Goal: Task Accomplishment & Management: Use online tool/utility

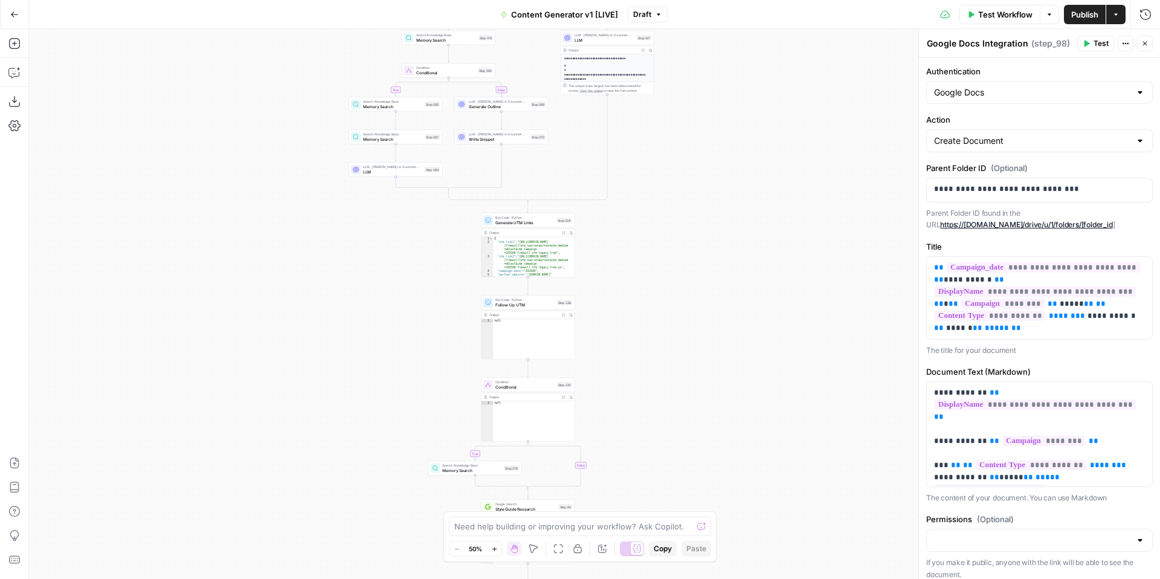
click at [1148, 45] on icon "button" at bounding box center [1145, 43] width 7 height 7
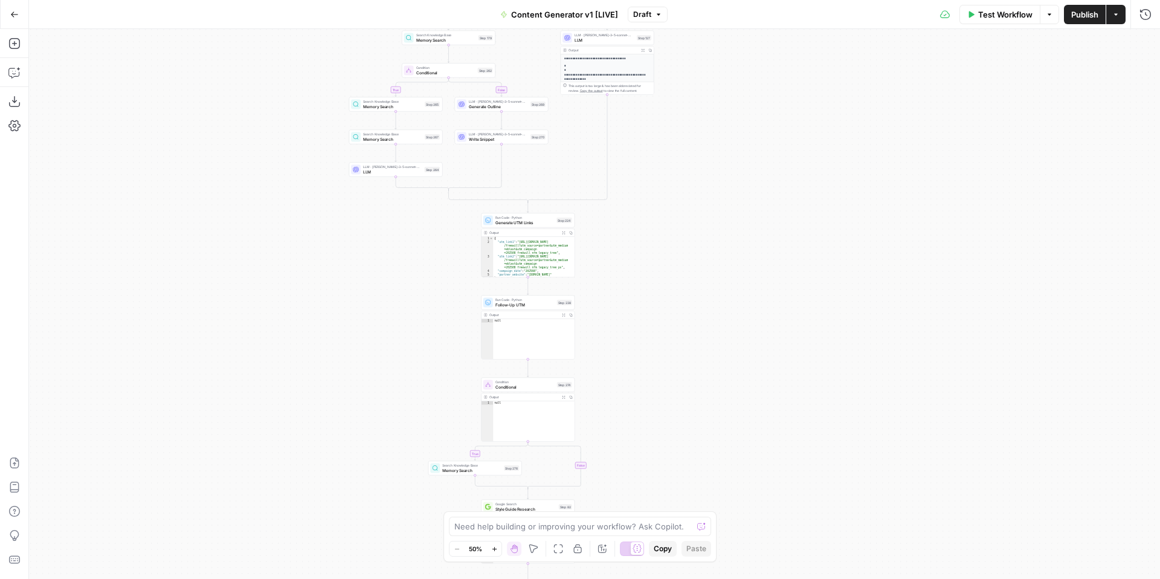
click at [638, 16] on span "Draft" at bounding box center [642, 14] width 18 height 11
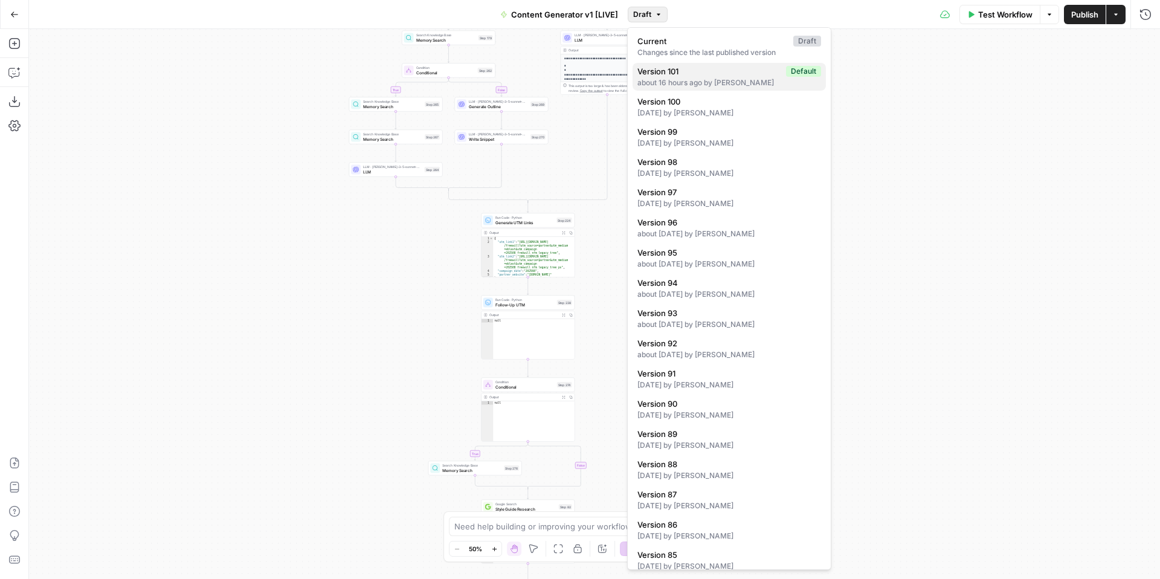
click at [707, 68] on span "Version 101" at bounding box center [710, 71] width 144 height 12
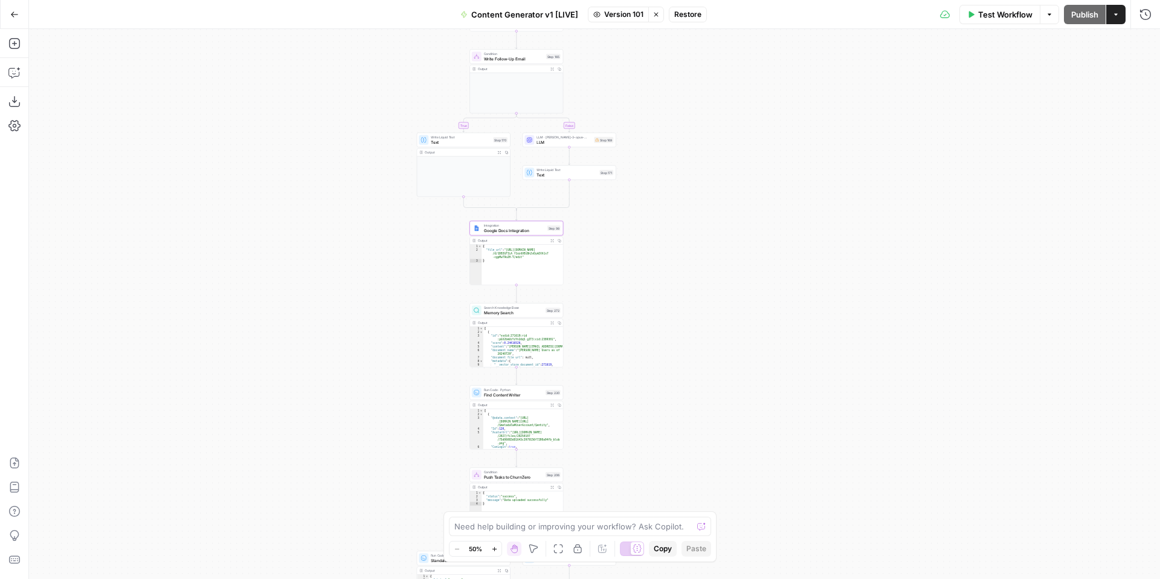
click at [506, 226] on span "Integration" at bounding box center [514, 225] width 61 height 5
click at [1149, 45] on button "Close" at bounding box center [1145, 44] width 16 height 16
click at [994, 14] on span "Test Workflow" at bounding box center [1005, 14] width 54 height 12
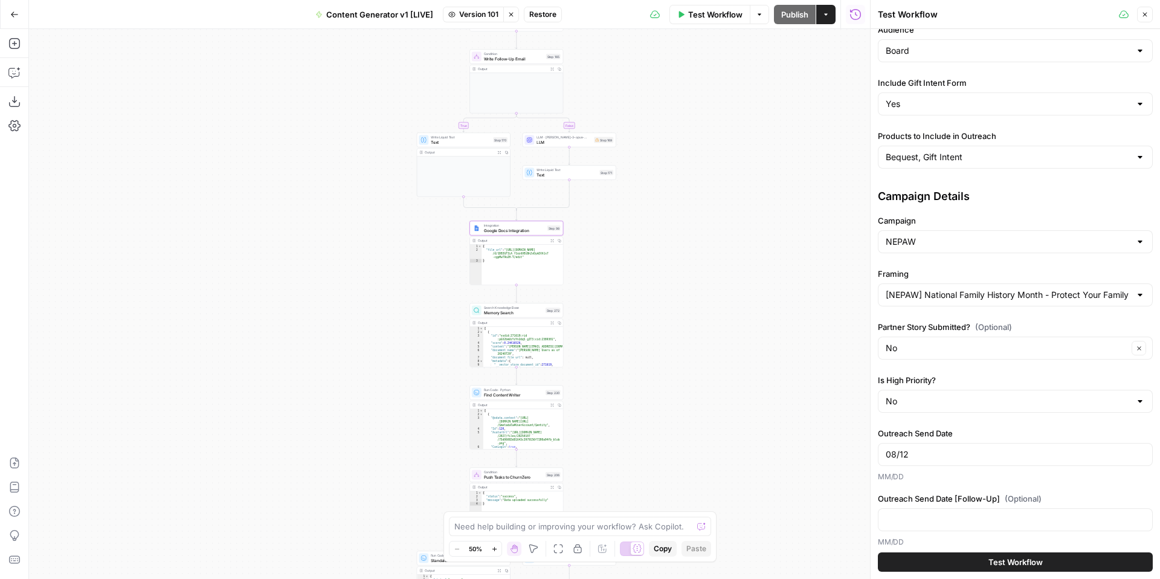
scroll to position [286, 0]
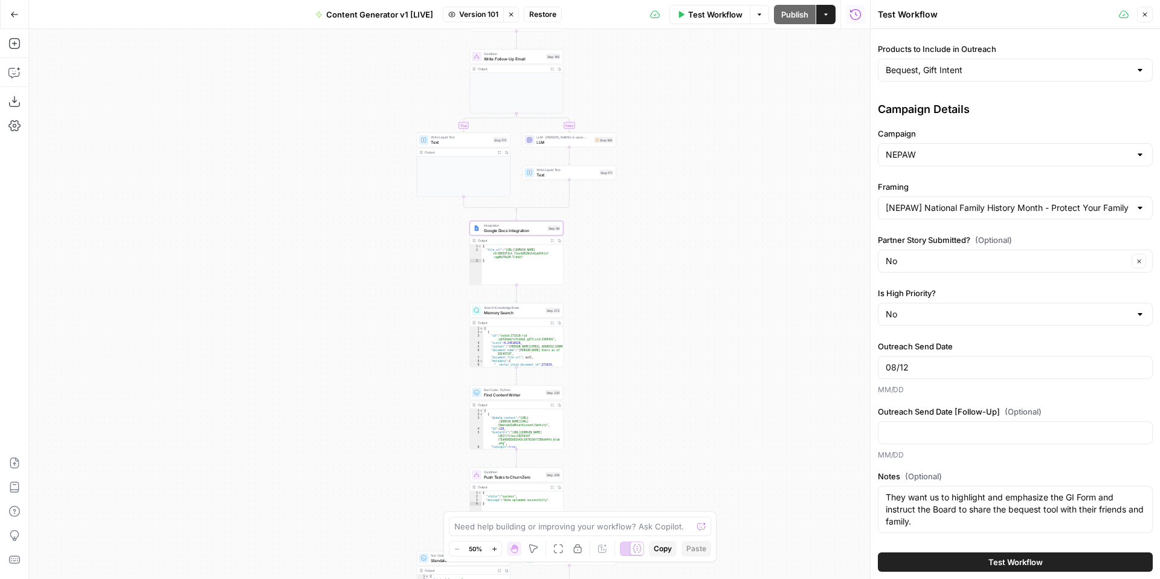
click at [1006, 560] on span "Test Workflow" at bounding box center [1016, 562] width 54 height 12
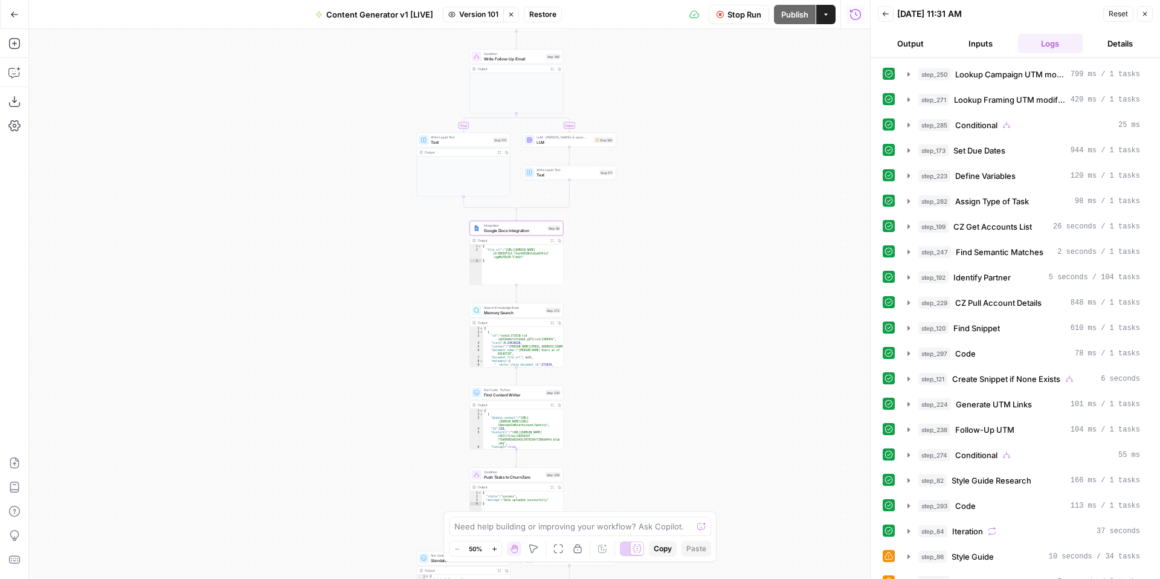
click at [745, 203] on div "true false true false true false true true false true false false Workflow Set …" at bounding box center [449, 304] width 841 height 550
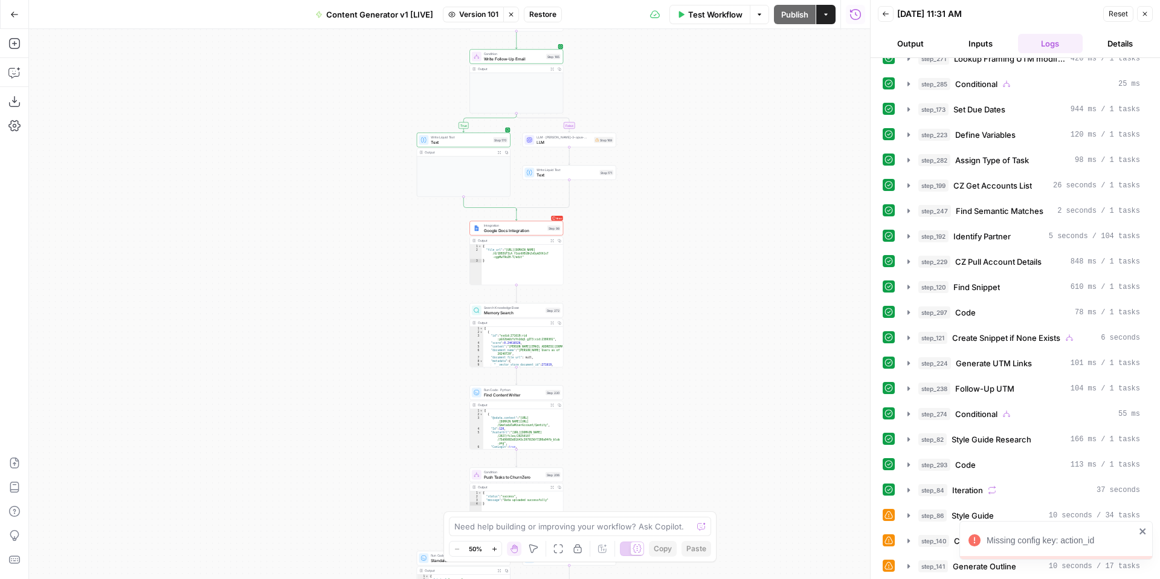
click at [1148, 531] on div "Missing config key: action_id" at bounding box center [1056, 540] width 193 height 39
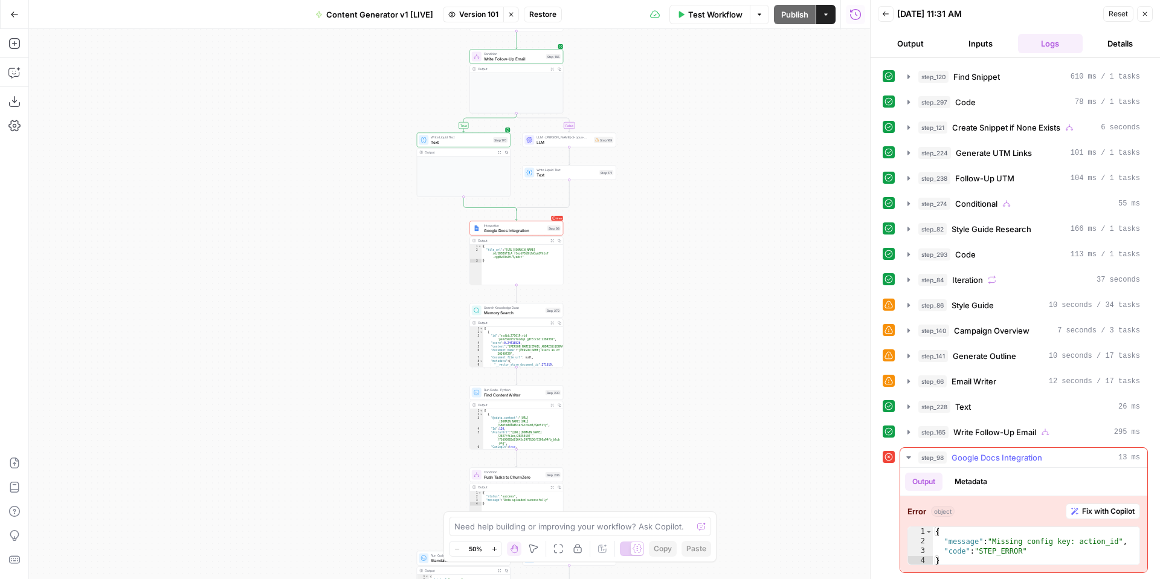
click at [1090, 512] on span "Fix with Copilot" at bounding box center [1108, 511] width 53 height 11
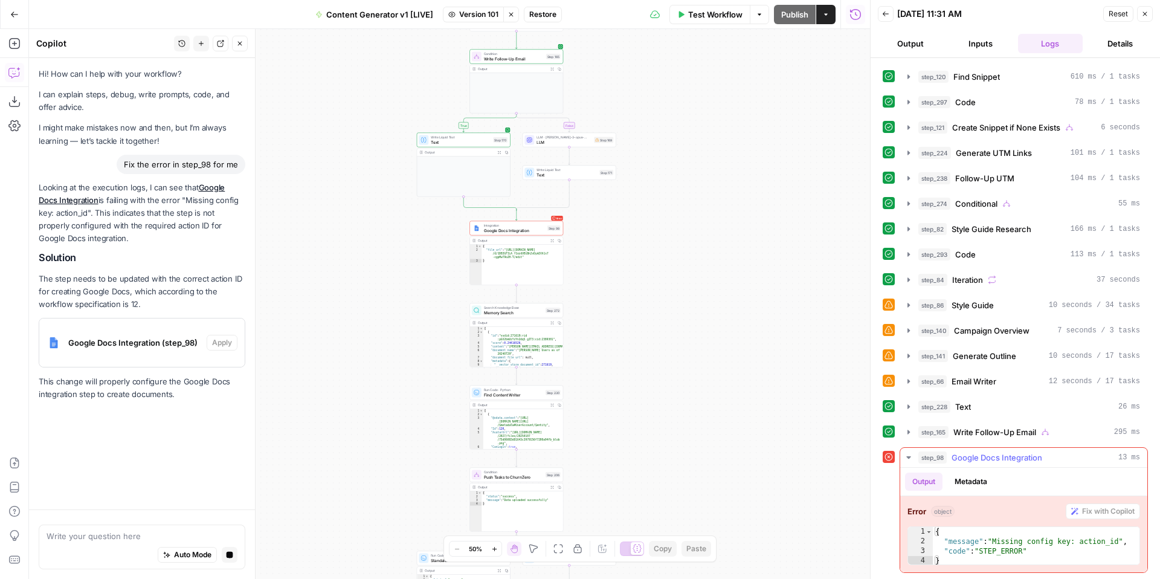
scroll to position [0, 0]
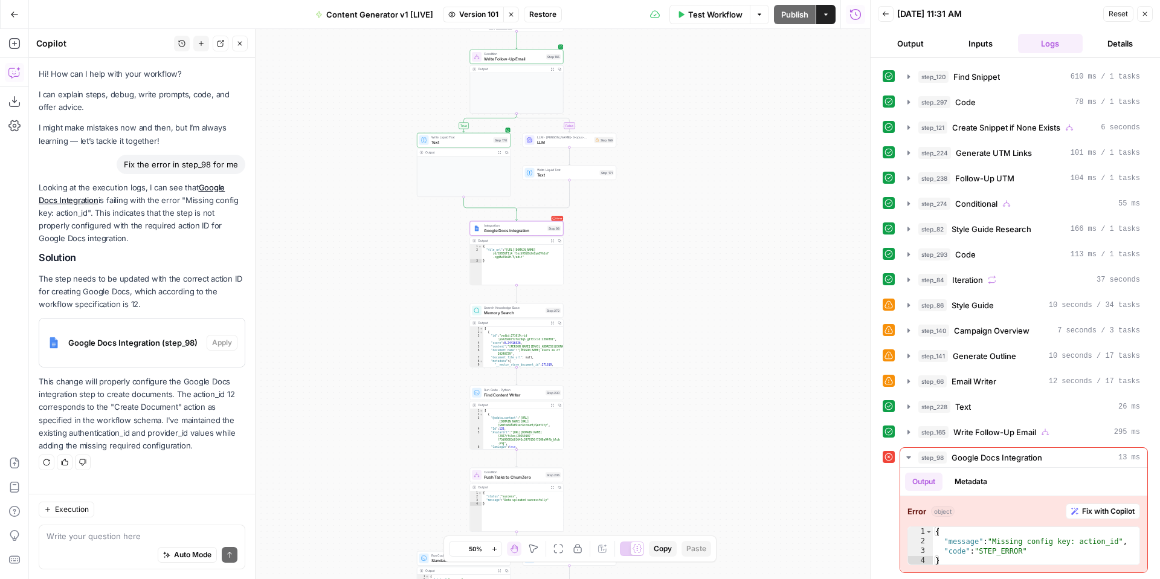
click at [151, 339] on span "Google Docs Integration (step_98)" at bounding box center [135, 343] width 134 height 12
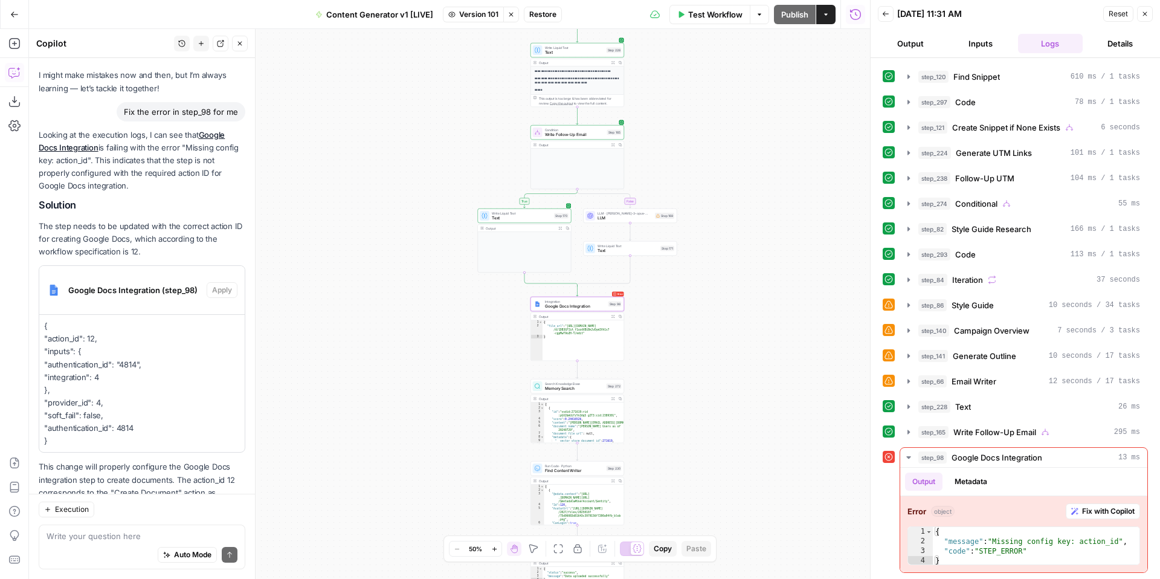
scroll to position [125, 0]
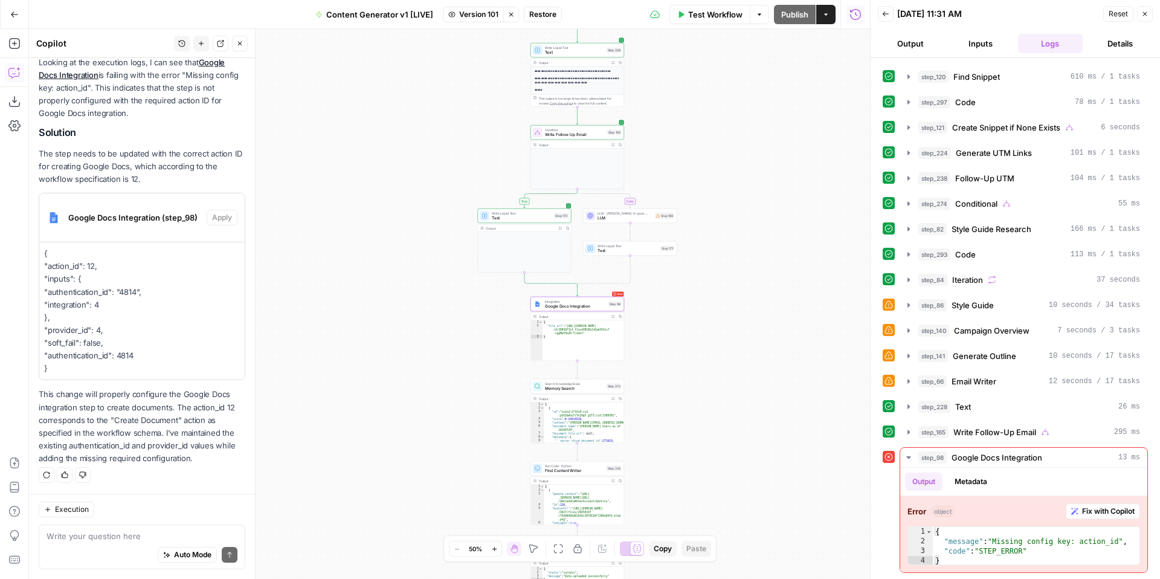
click at [157, 311] on p "{ "action_id": 12, "inputs": { "authentication_id": "4814", "integration": 4 },…" at bounding box center [142, 311] width 196 height 128
click at [164, 216] on span "Google Docs Integration (step_98)" at bounding box center [135, 218] width 134 height 12
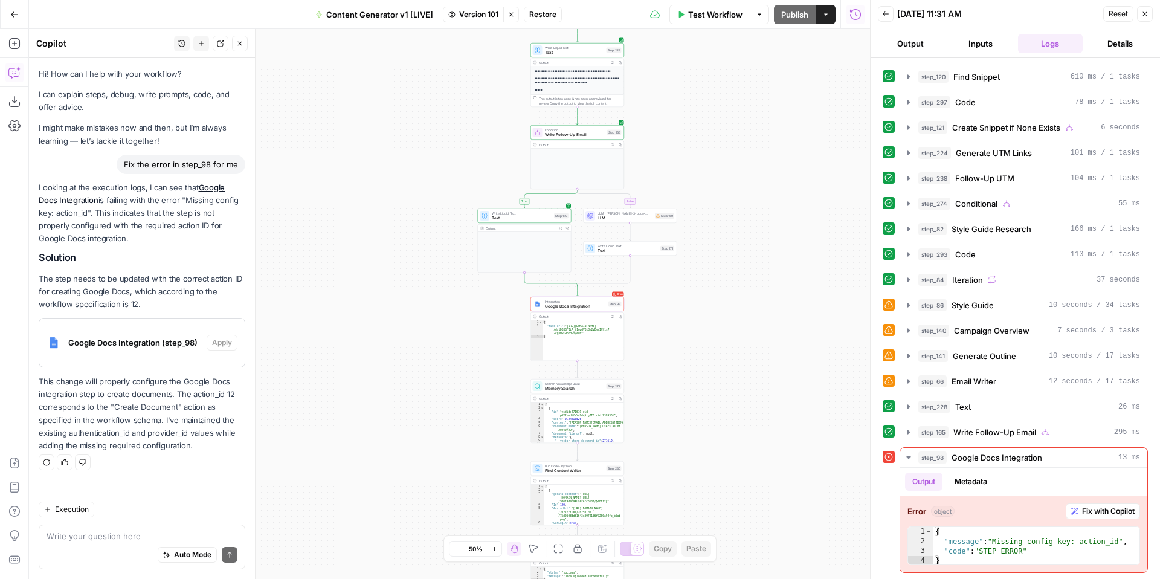
scroll to position [0, 0]
click at [112, 538] on textarea at bounding box center [142, 536] width 191 height 12
type textarea "Why can't I select apply?"
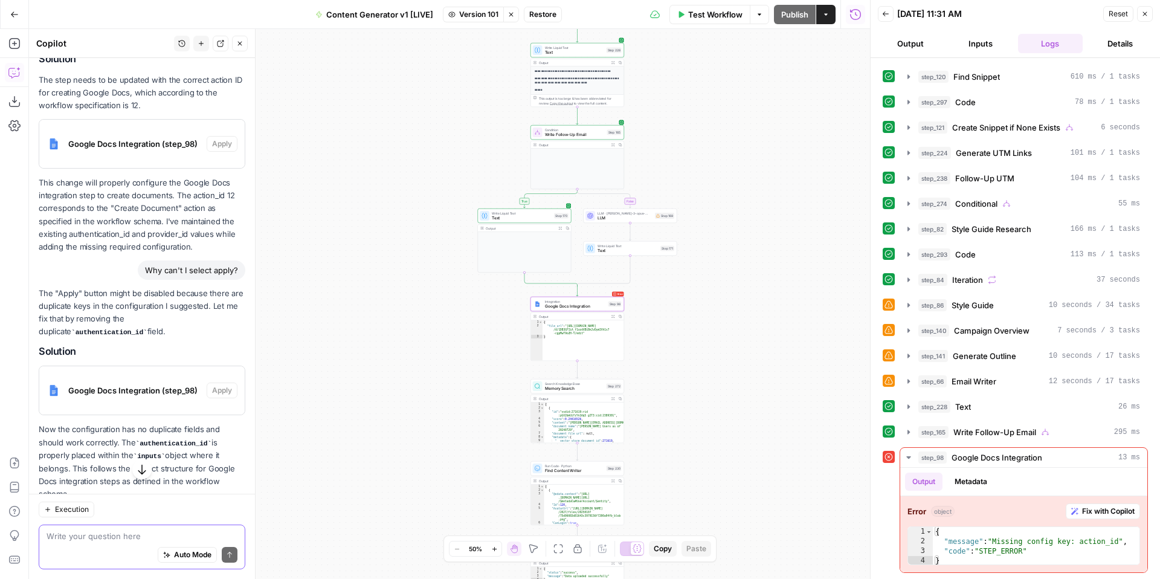
scroll to position [221, 0]
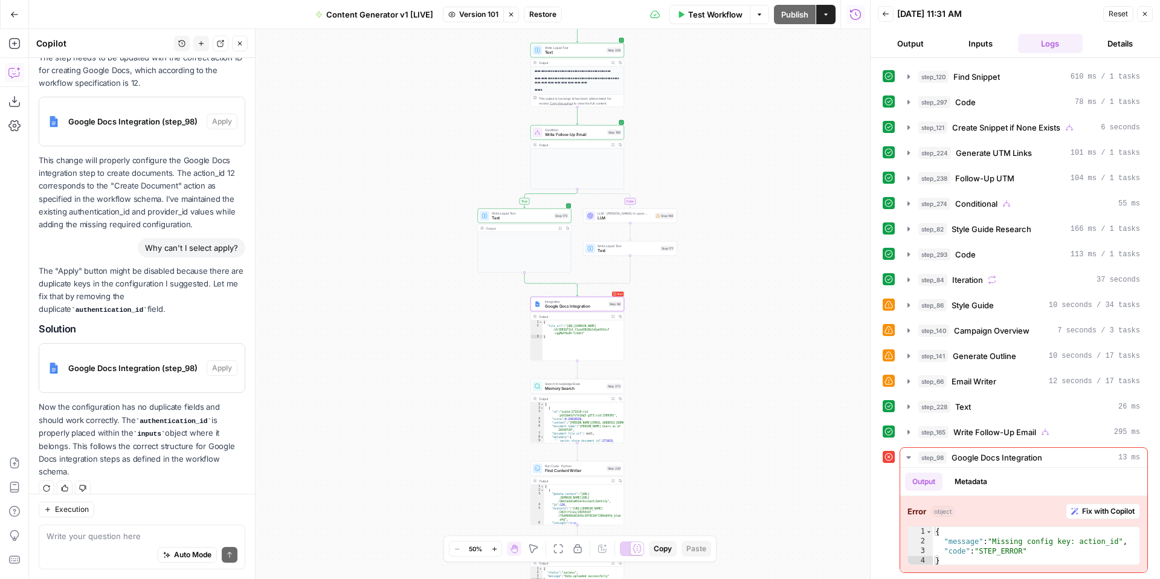
click at [169, 361] on div "Google Docs Integration (step_98)" at bounding box center [122, 368] width 167 height 48
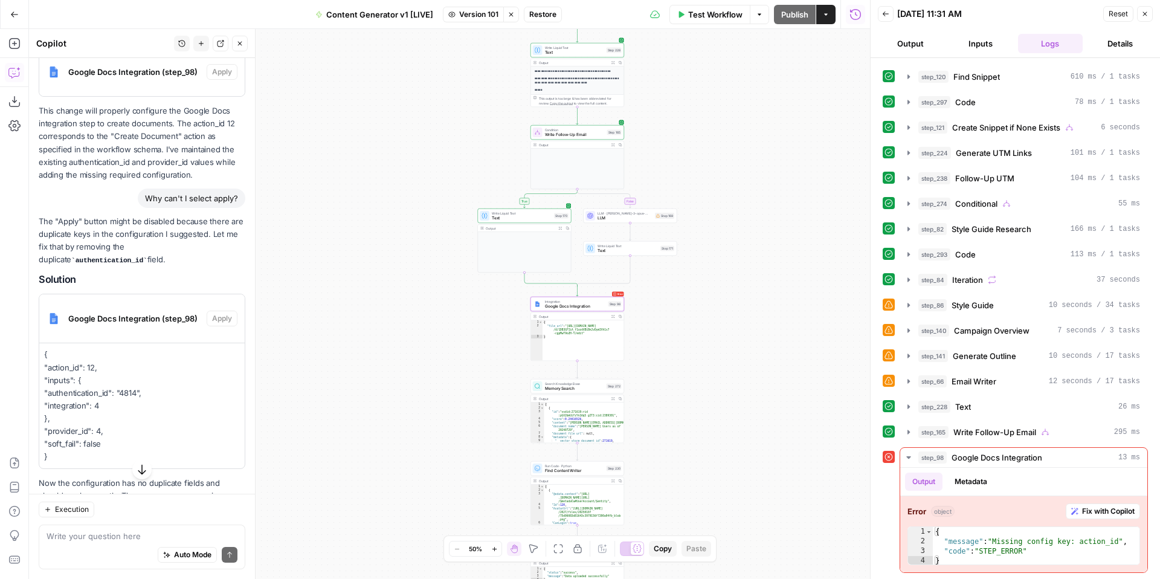
scroll to position [346, 0]
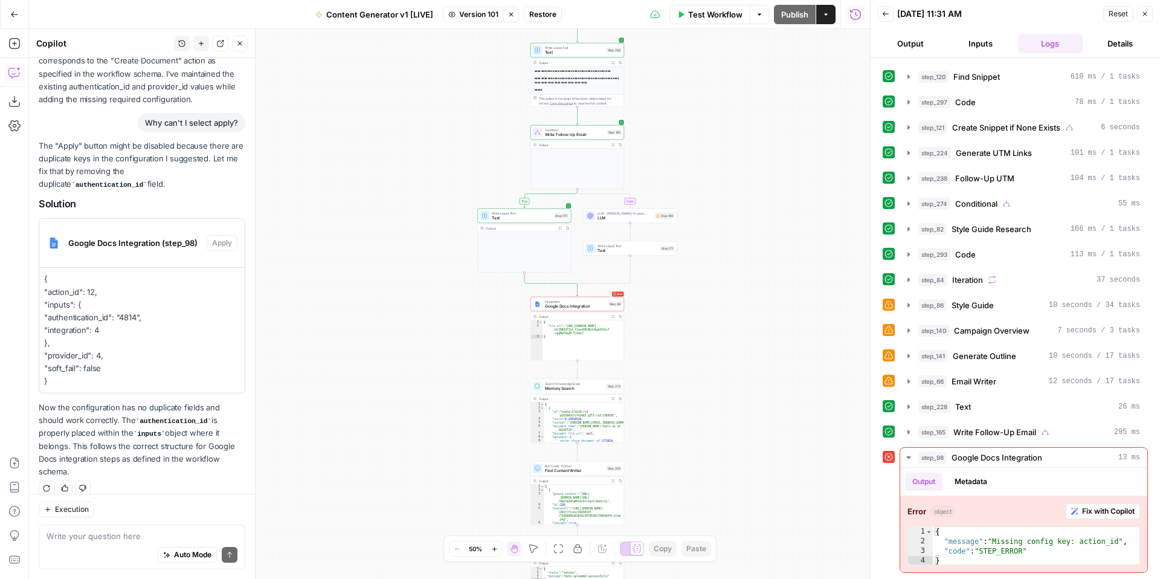
click at [208, 456] on p "Now the configuration has no duplicate fields and should work correctly. The au…" at bounding box center [142, 439] width 207 height 77
click at [129, 535] on textarea at bounding box center [142, 536] width 191 height 12
type textarea "A"
type textarea "I still cannot select apply"
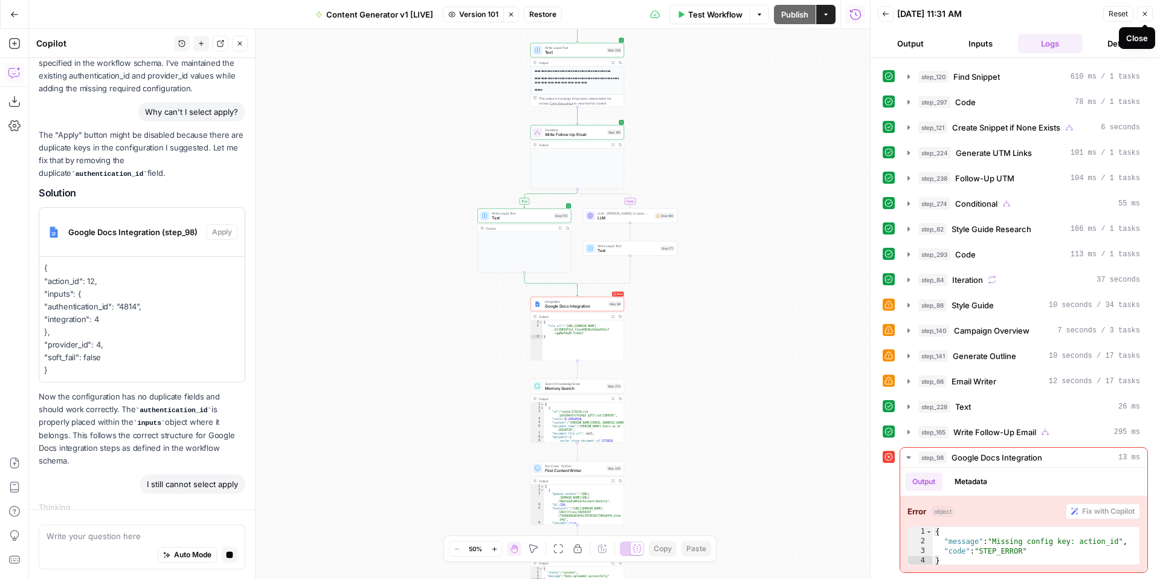
click at [1146, 17] on icon "button" at bounding box center [1145, 13] width 7 height 7
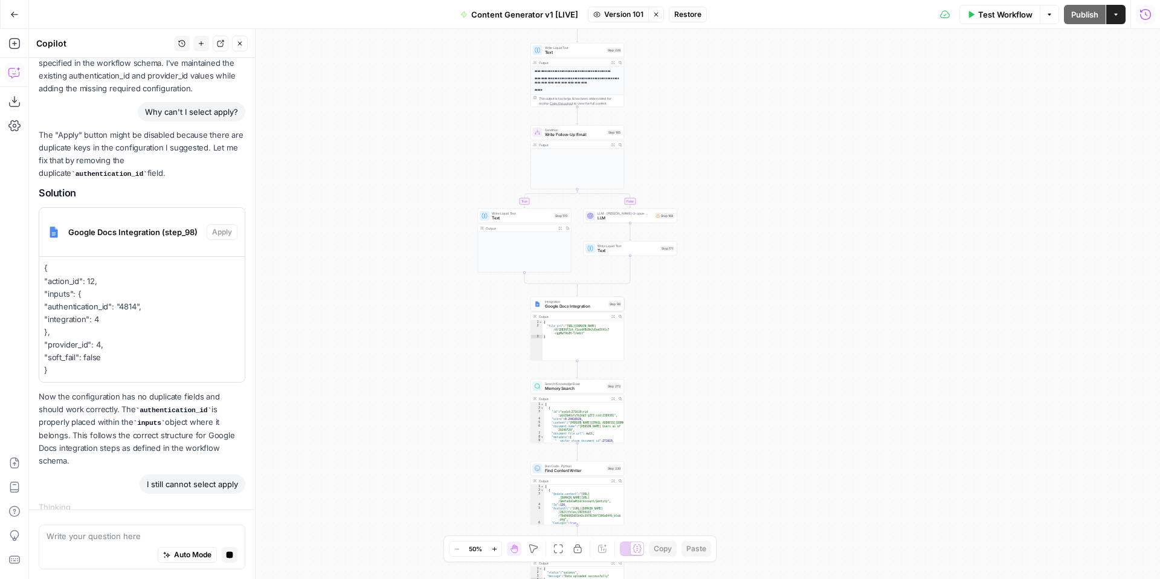
click at [1146, 17] on icon "button" at bounding box center [1146, 14] width 12 height 12
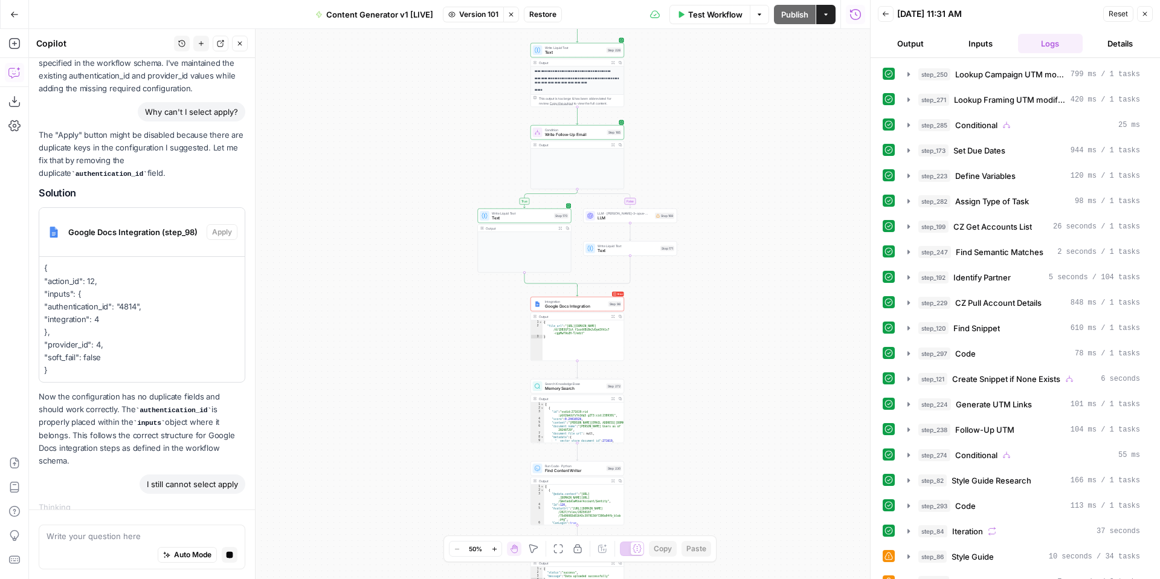
click at [890, 13] on button "Back" at bounding box center [886, 14] width 16 height 16
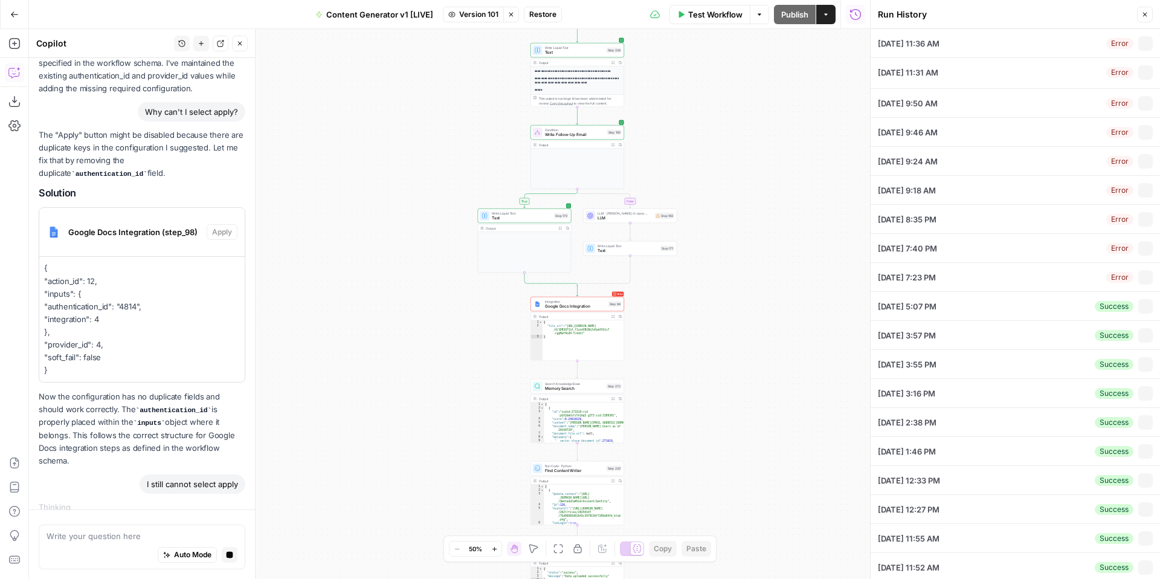
type input "ACME"
type input "Standalone"
type input "Direct Ask"
type input "Board"
type input "Yes"
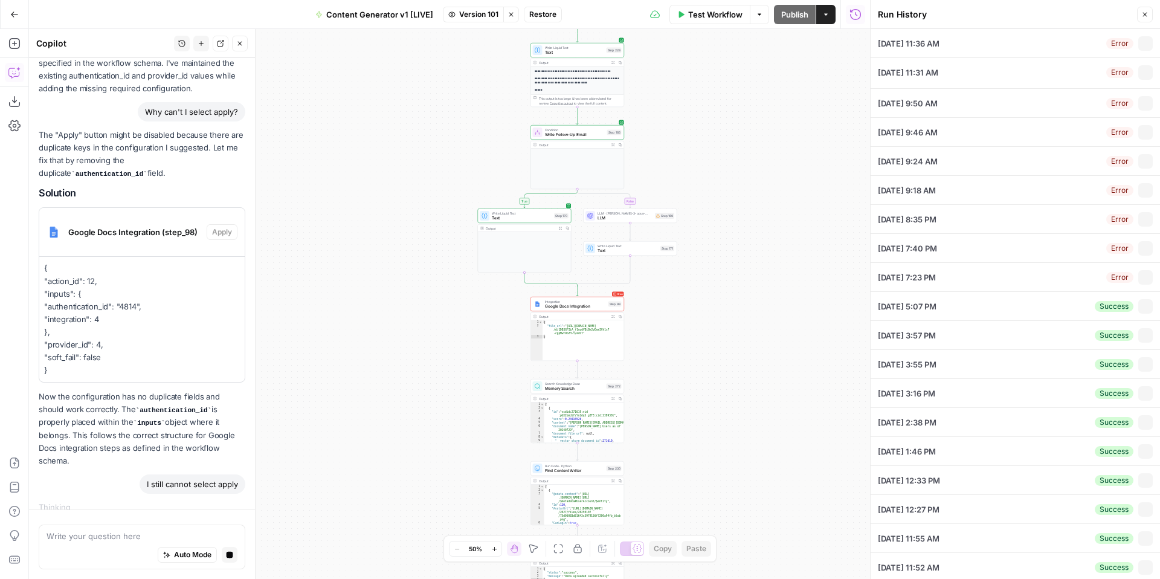
type input "Bequest, Gift Intent"
type input "NEPAW"
type input "[NEPAW] National Family History Month - Protect Your Family Tree"
type input "No"
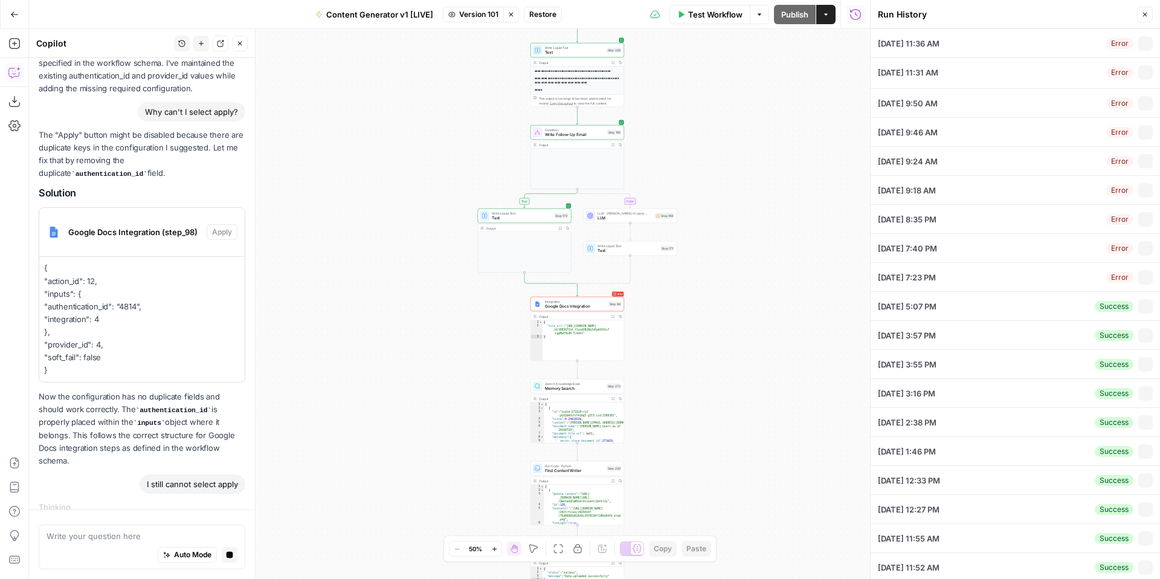
type input "08/12"
type textarea "They want us to highlight and emphasize the GI Form and instruct the Board to s…"
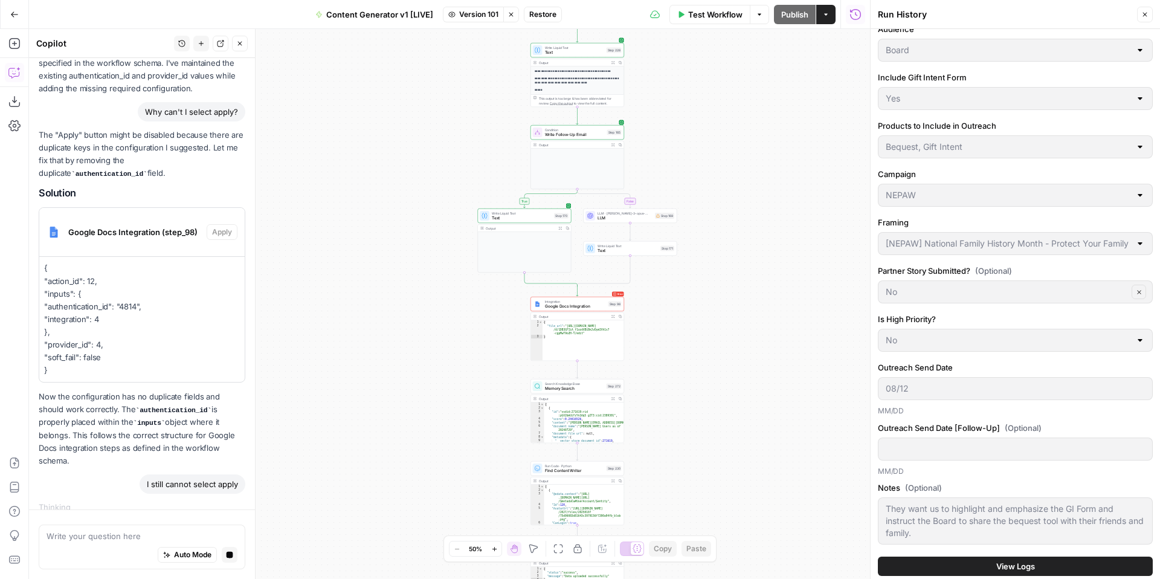
scroll to position [0, 0]
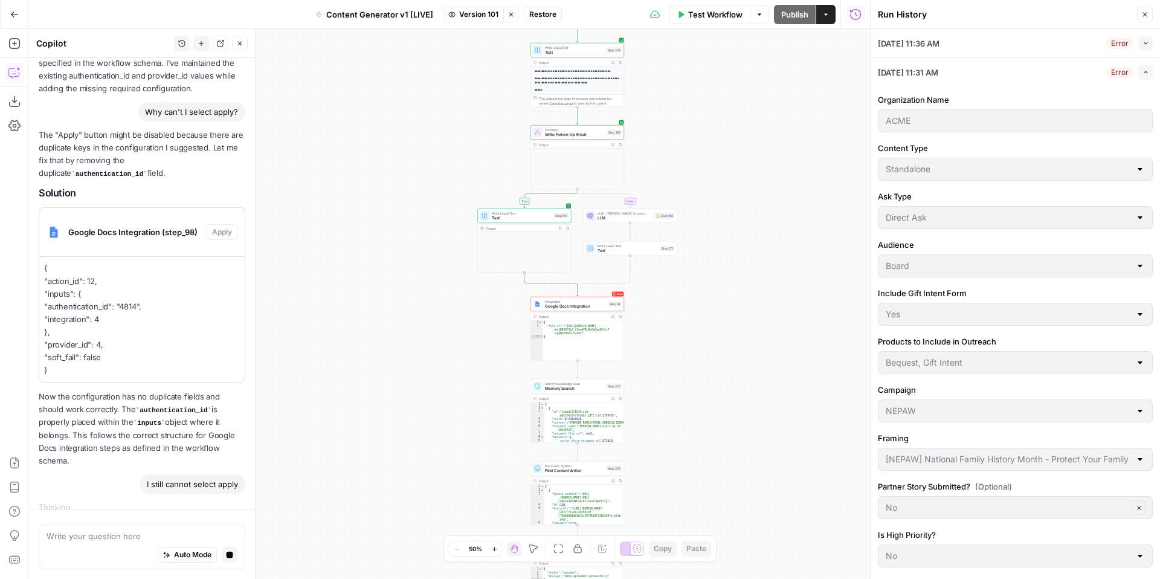
click at [1144, 71] on icon "button" at bounding box center [1146, 72] width 7 height 7
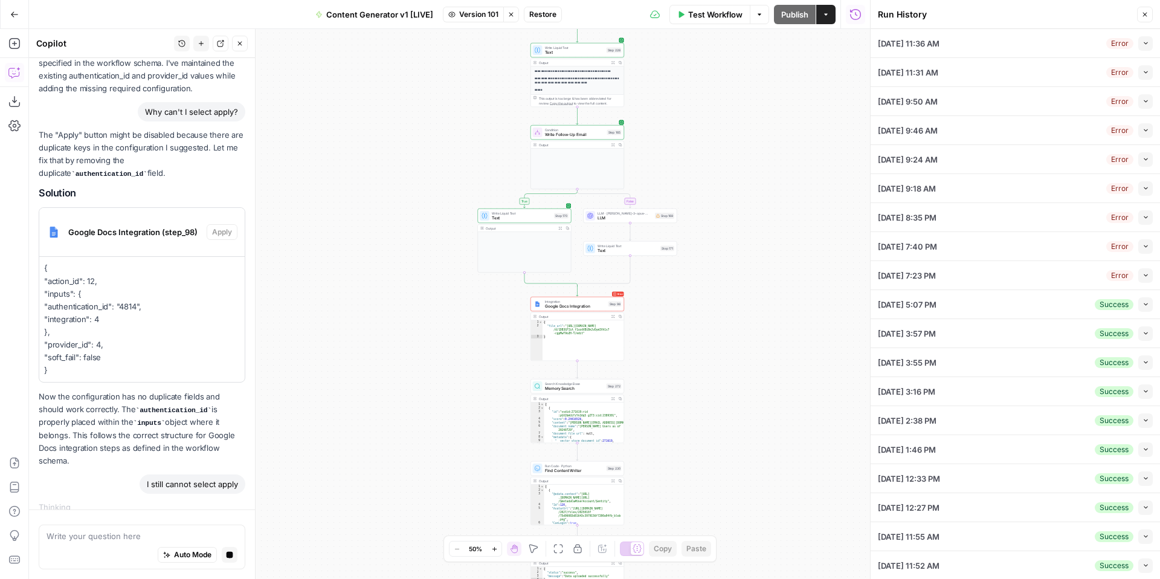
click at [1151, 279] on button "Collapse" at bounding box center [1146, 275] width 15 height 15
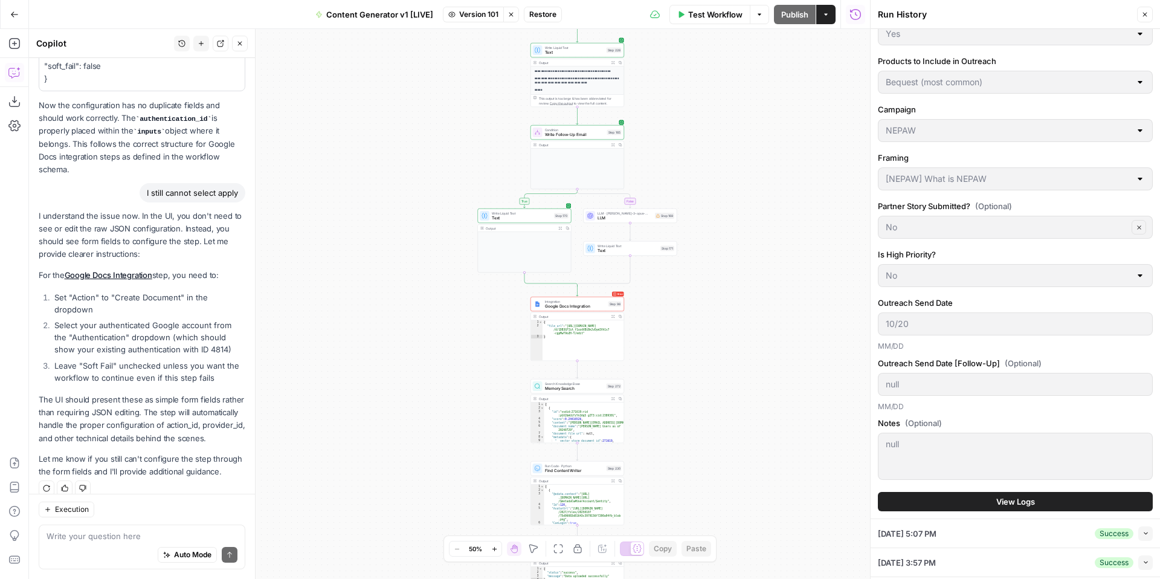
scroll to position [499, 0]
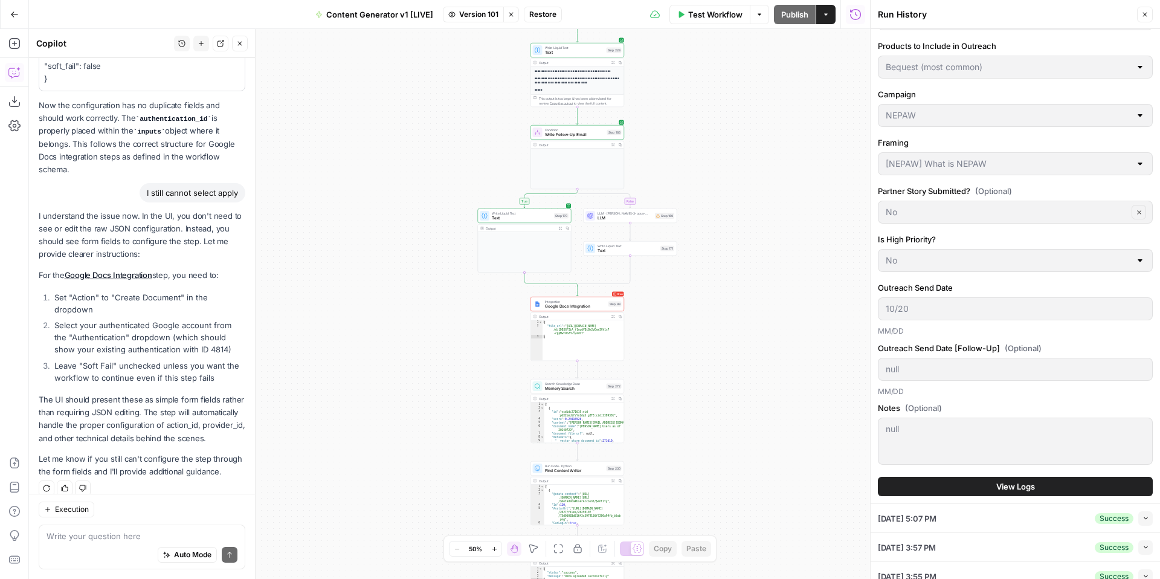
click at [1024, 490] on span "View Logs" at bounding box center [1016, 486] width 39 height 12
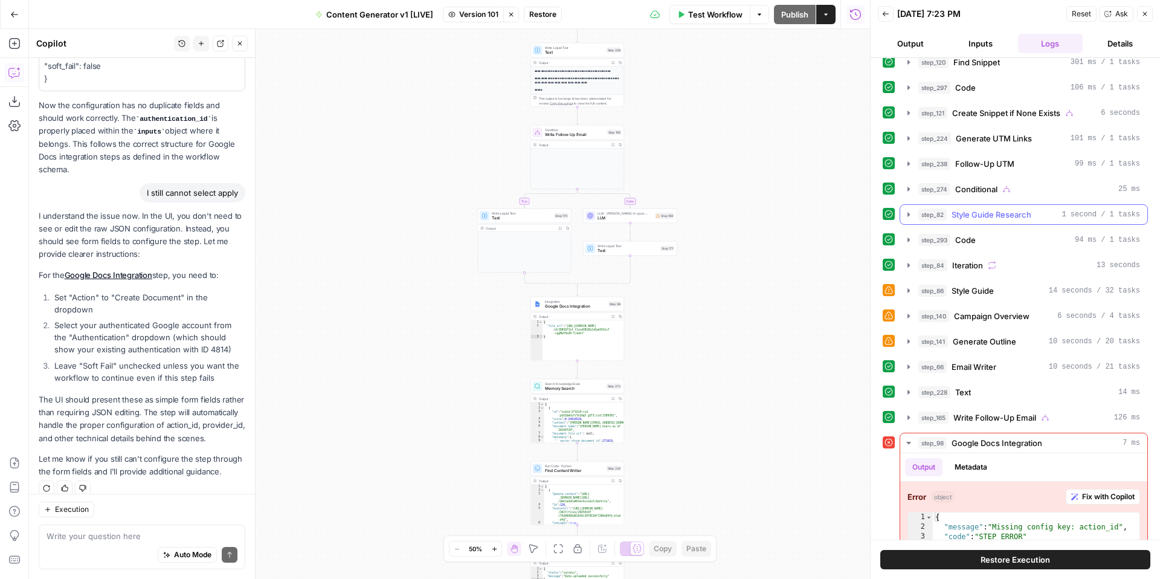
scroll to position [291, 0]
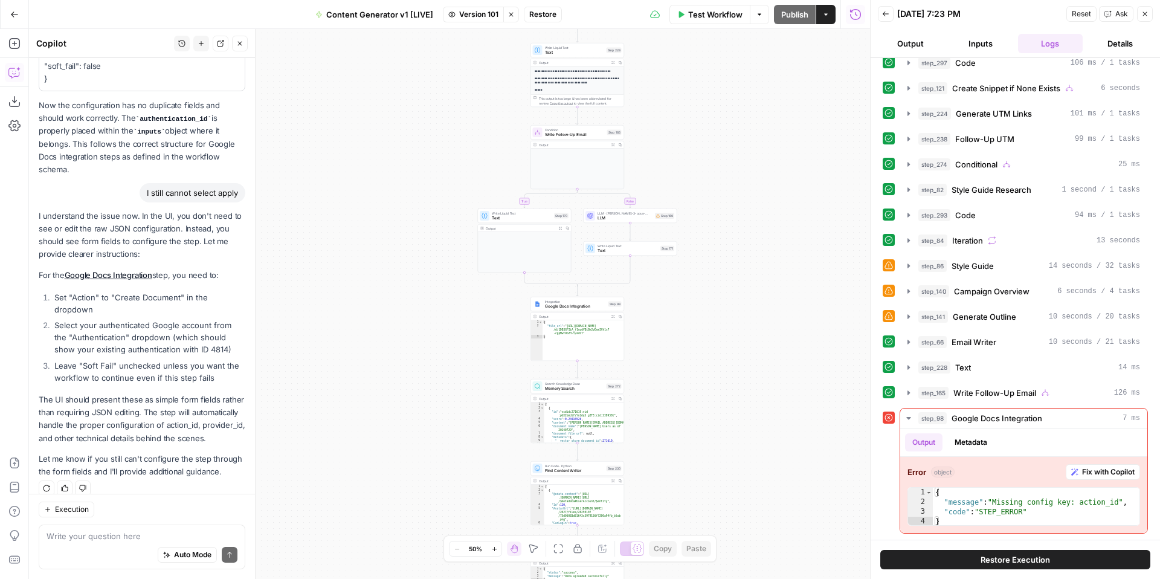
click at [579, 305] on span "Google Docs Integration" at bounding box center [575, 306] width 61 height 6
click at [578, 301] on span "Integration" at bounding box center [575, 301] width 61 height 5
click at [1146, 15] on icon "button" at bounding box center [1145, 14] width 4 height 4
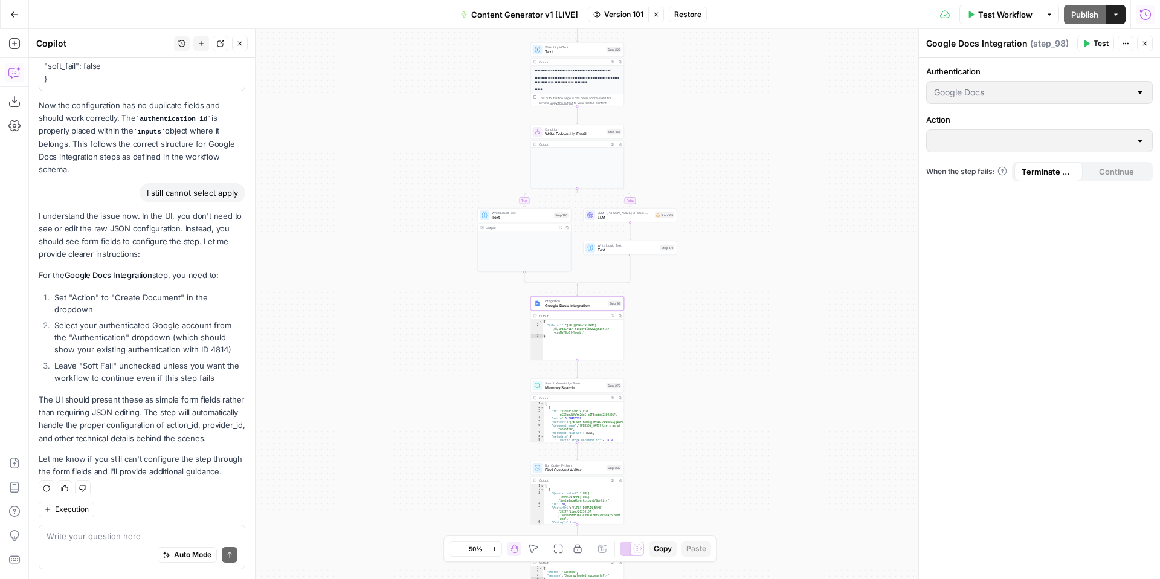
click at [659, 16] on button "Stop viewing" at bounding box center [656, 15] width 16 height 16
type input "Google Docs - [PERSON_NAME]"
type input "Get Document"
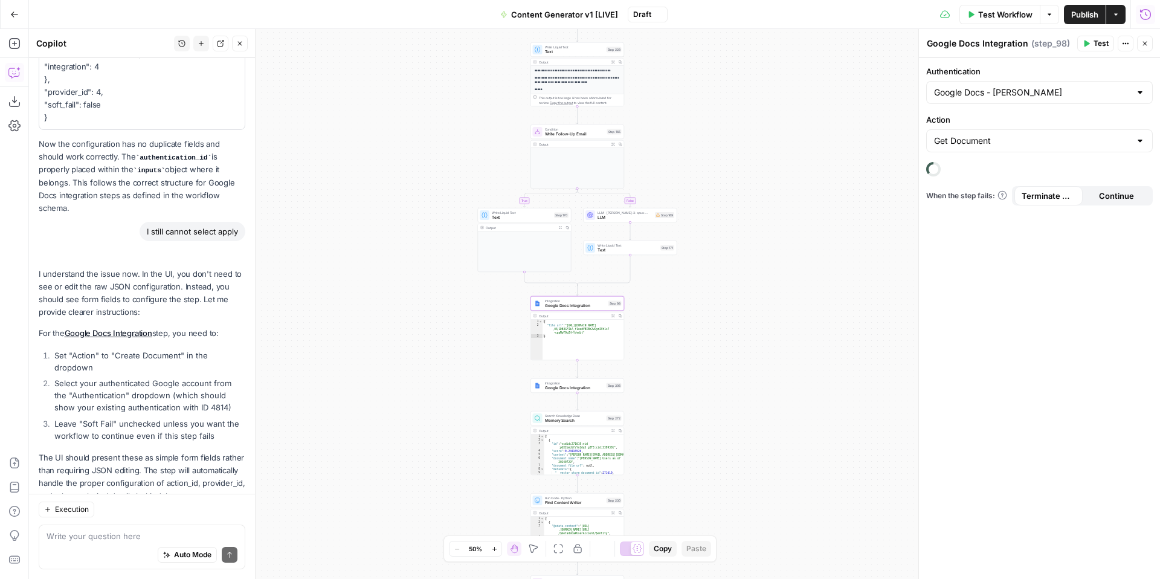
scroll to position [706, 0]
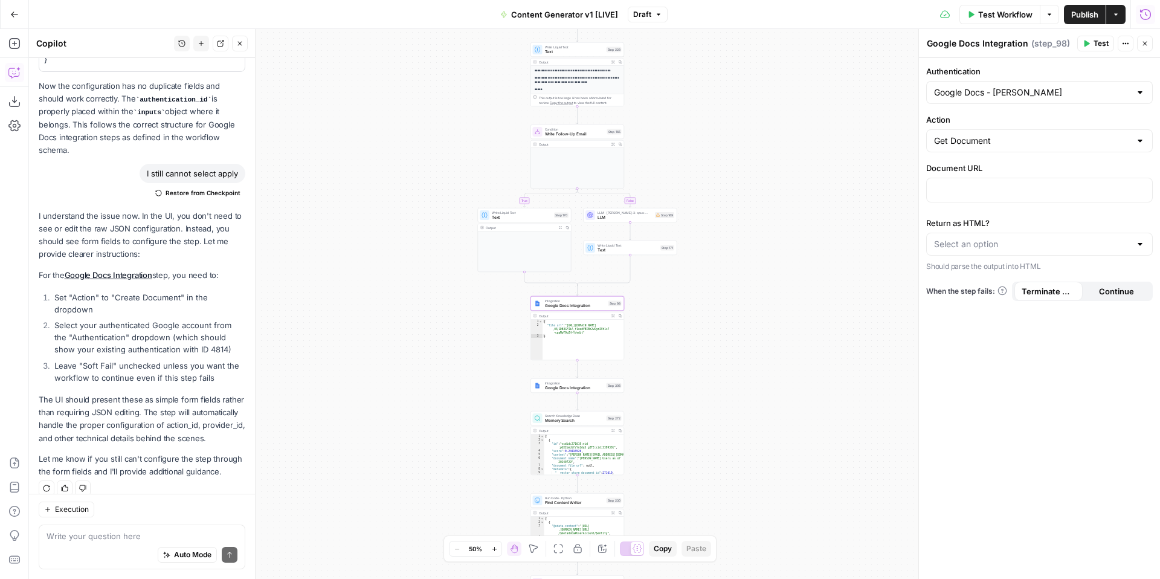
click at [648, 22] on div "Content Generator v1 [LIVE] Draft" at bounding box center [580, 14] width 175 height 19
click at [648, 16] on span "Draft" at bounding box center [642, 14] width 18 height 11
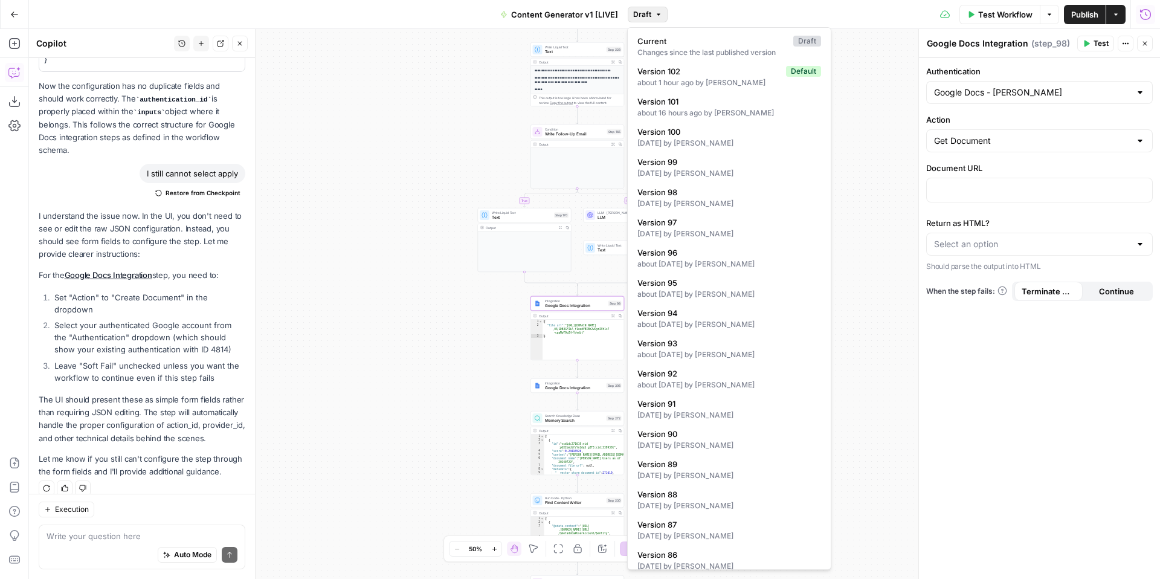
click at [874, 86] on div "true false true false true false true true false true false false Workflow Set …" at bounding box center [594, 304] width 1131 height 550
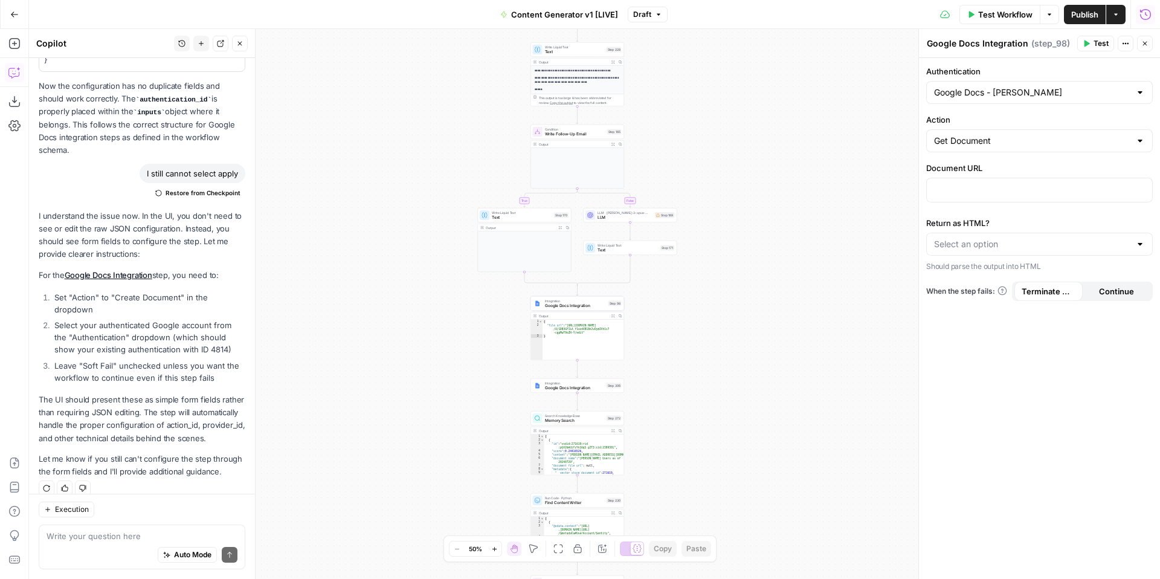
click at [1149, 47] on button "Close" at bounding box center [1145, 44] width 16 height 16
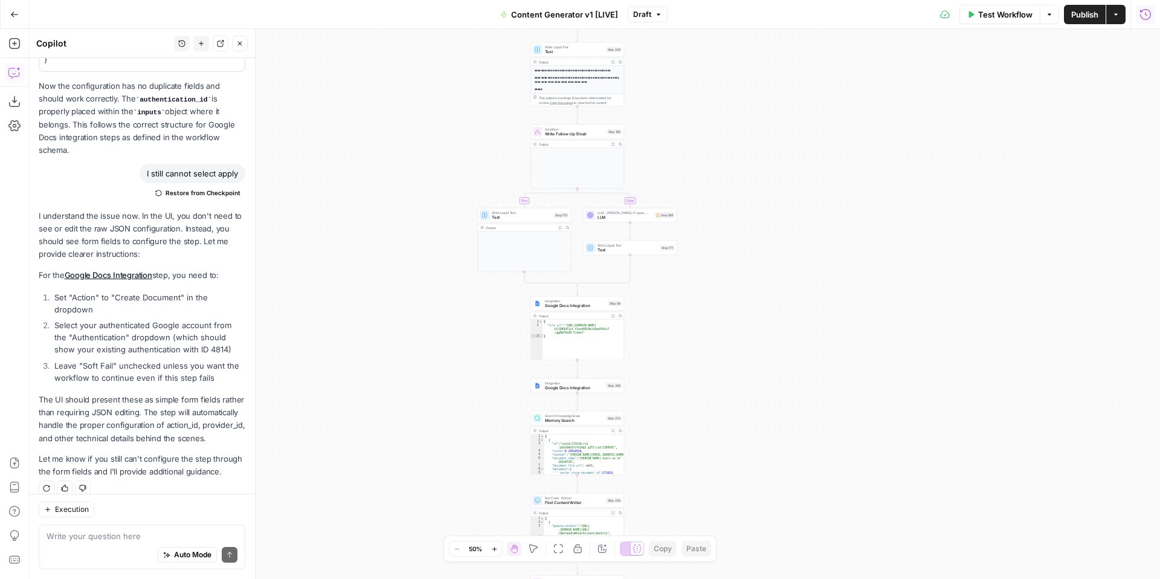
click at [654, 25] on div "Go Back Content Generator v1 [LIVE] Draft Test Workflow Options Publish Actions…" at bounding box center [580, 14] width 1160 height 28
click at [653, 19] on button "Draft" at bounding box center [648, 15] width 40 height 16
click at [997, 118] on div "true false true false true false true true false true false false Workflow Set …" at bounding box center [594, 304] width 1131 height 550
click at [1147, 18] on icon "button" at bounding box center [1146, 14] width 12 height 12
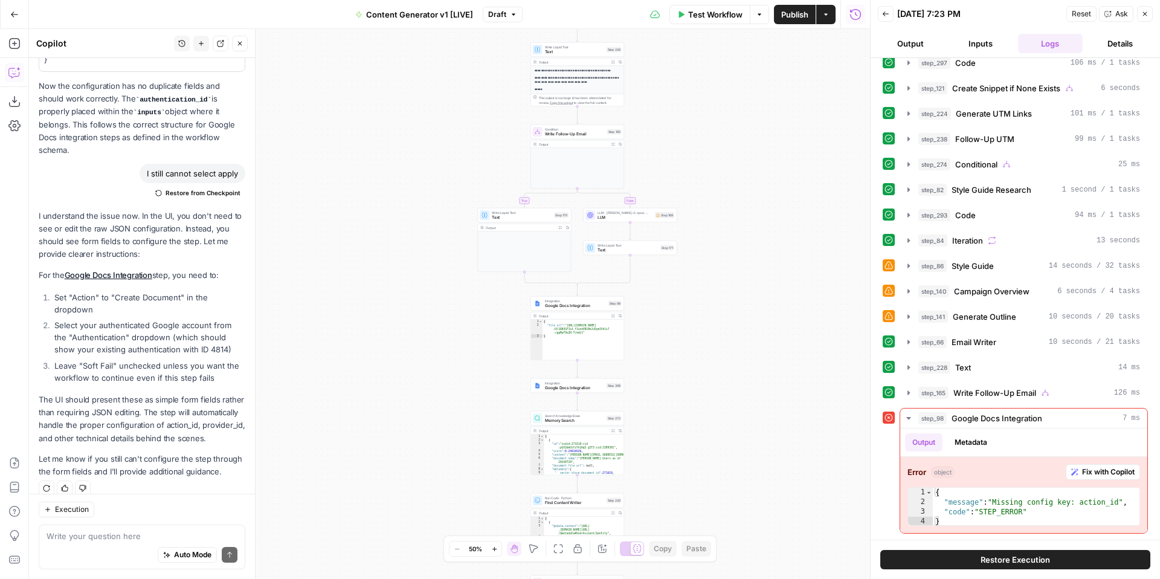
scroll to position [0, 0]
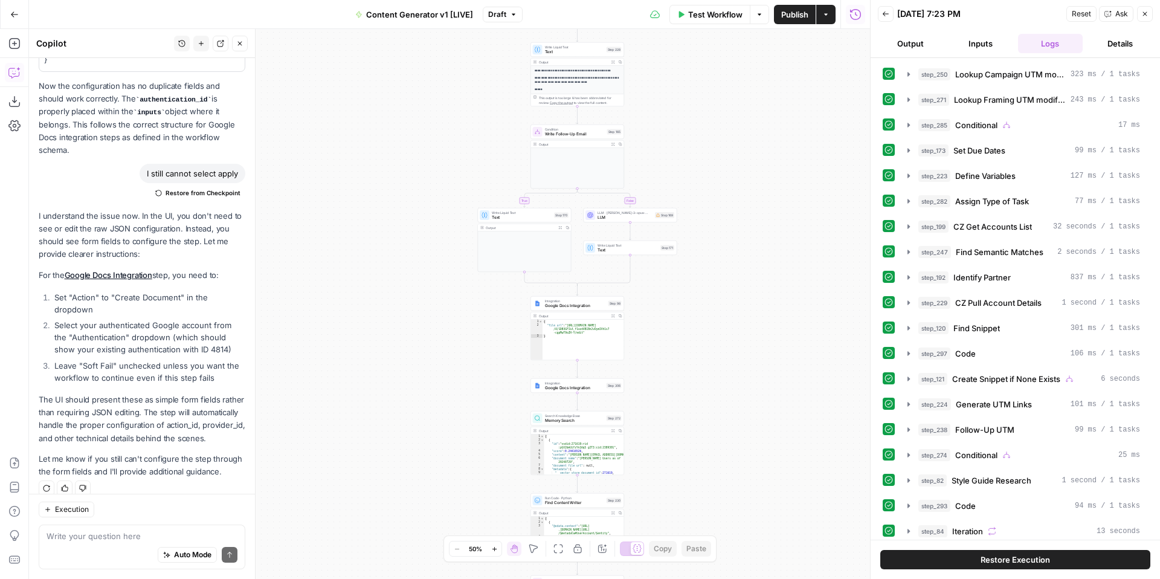
click at [885, 18] on button "Back" at bounding box center [886, 14] width 16 height 16
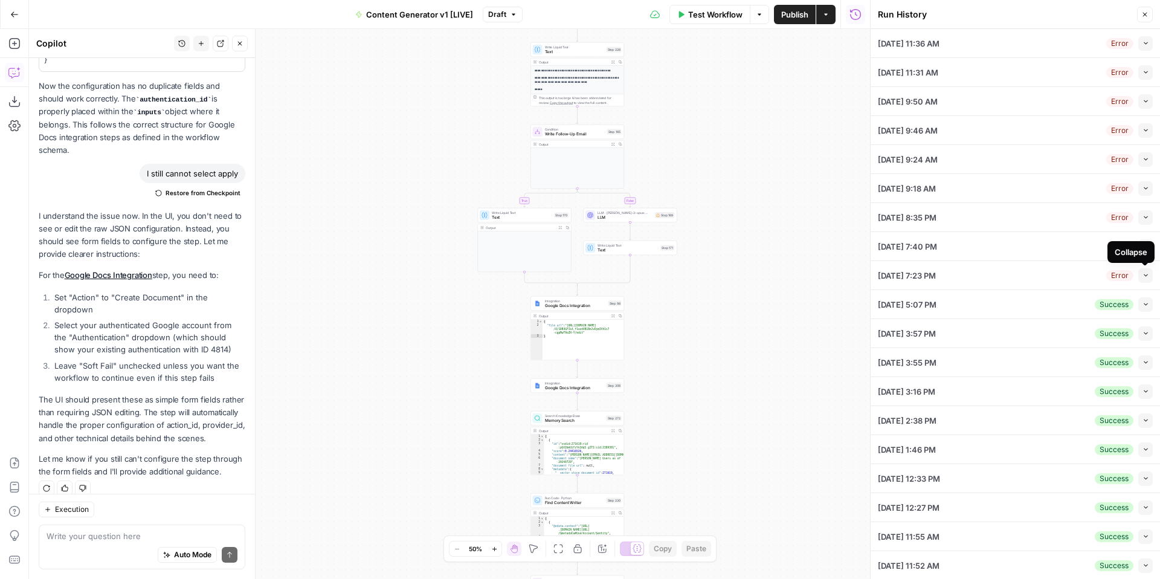
click at [1146, 247] on div "Collapse" at bounding box center [1131, 252] width 33 height 12
click at [1149, 245] on button "Collapse" at bounding box center [1146, 246] width 15 height 15
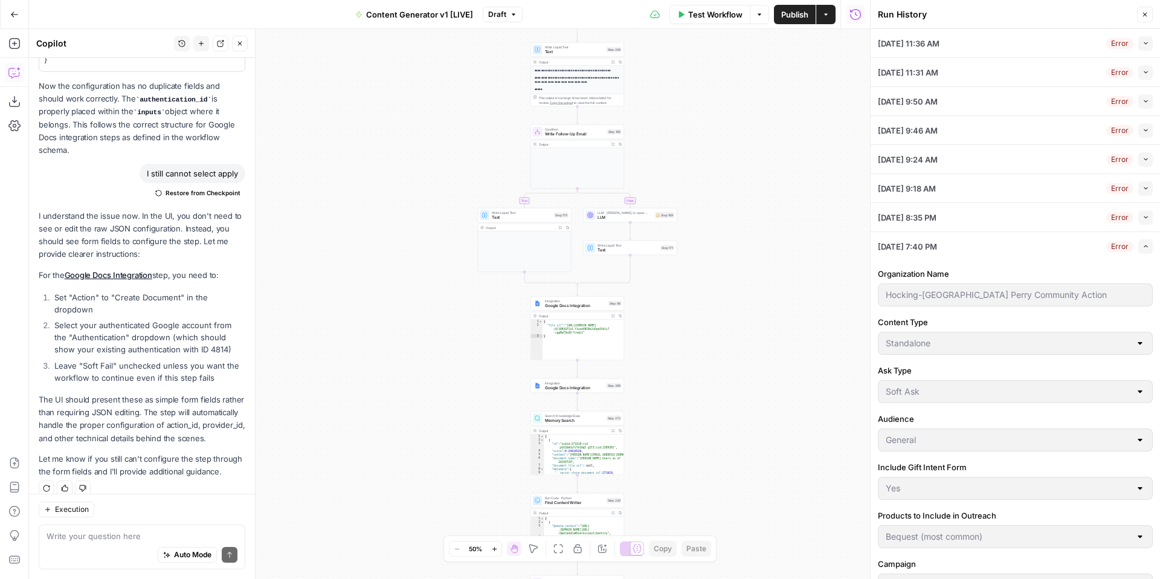
click at [1145, 217] on icon "button" at bounding box center [1146, 217] width 4 height 2
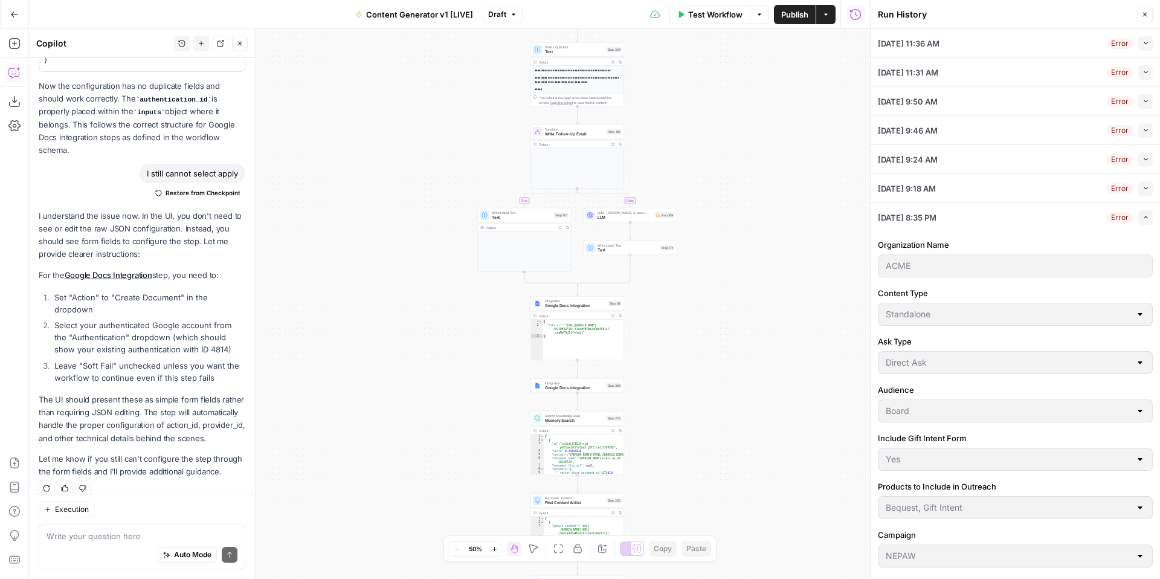
click at [1145, 190] on icon "button" at bounding box center [1146, 188] width 7 height 7
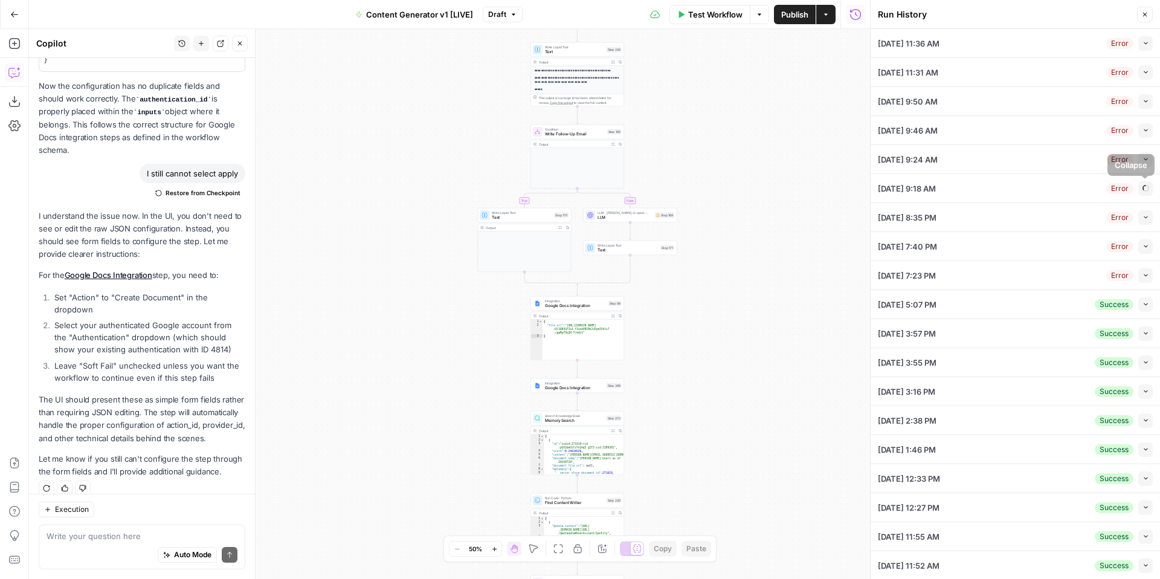
type input "[PERSON_NAME][GEOGRAPHIC_DATA]"
type input "Initial Email + Follow-Up Email"
type input "Soft Ask"
type input "Donors"
type input "Yes"
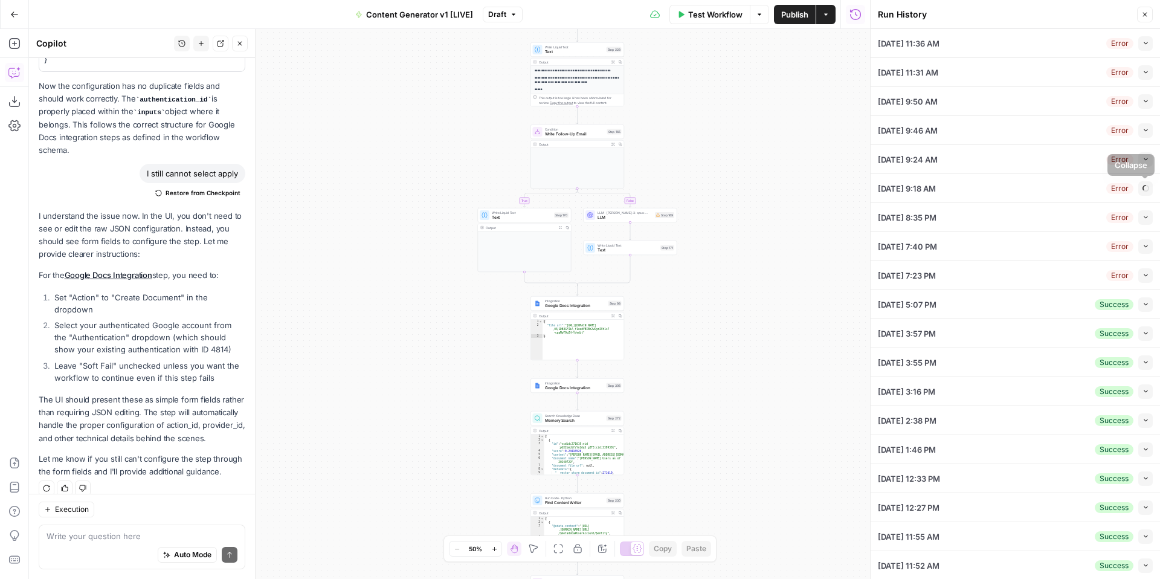
type input "Bequest (most common)"
type input "NEPAW"
type input "[NEPAW] What is NEPAW"
type input "No"
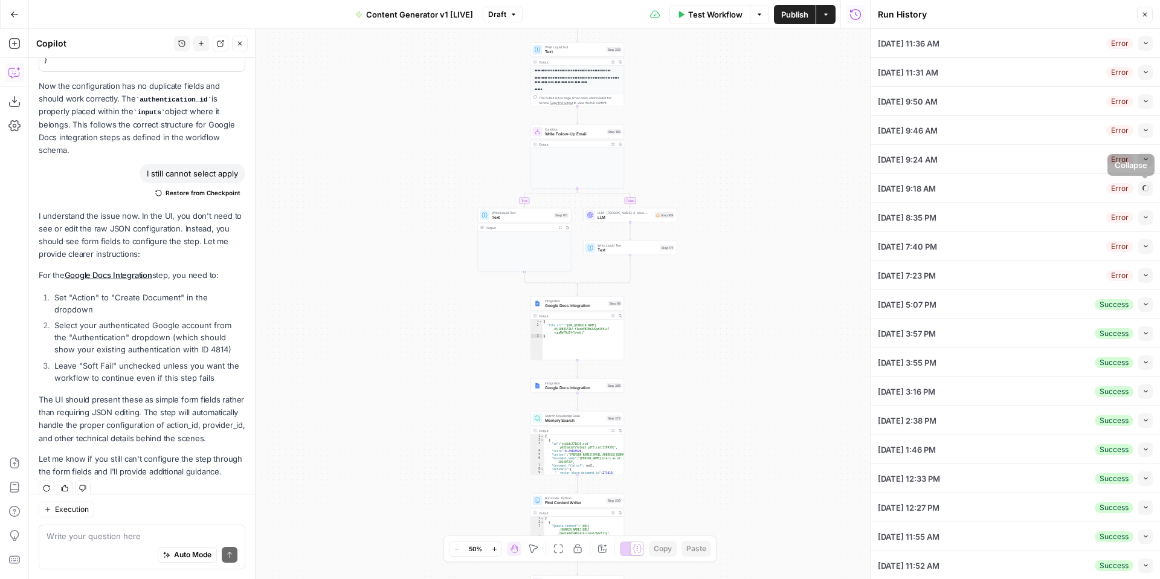
type input "10/20"
type input "10/24"
type textarea "null"
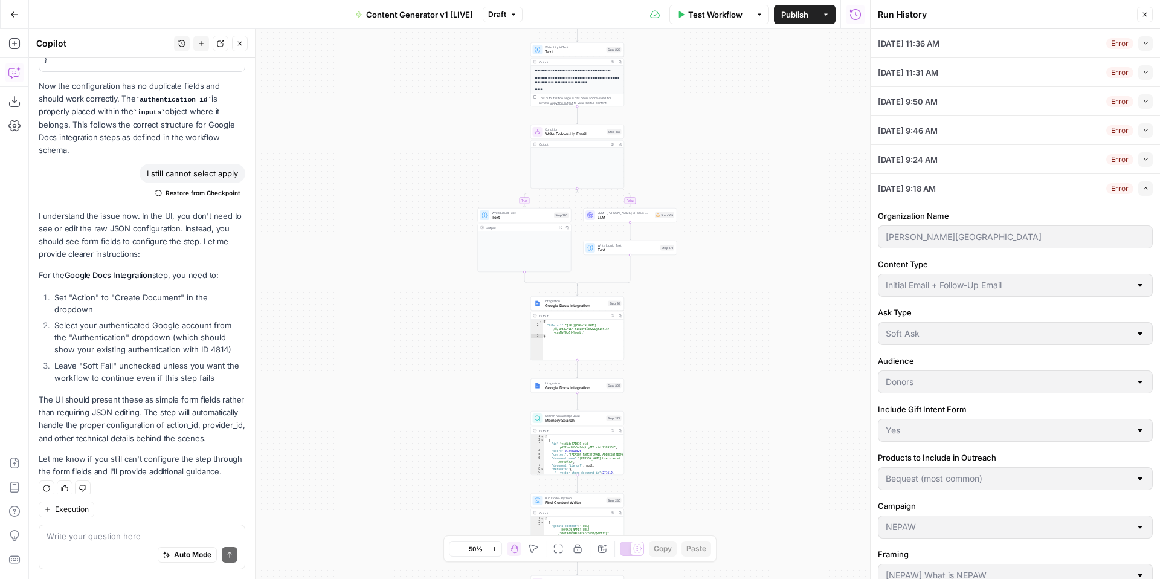
click at [1149, 159] on button "Collapse" at bounding box center [1146, 159] width 15 height 15
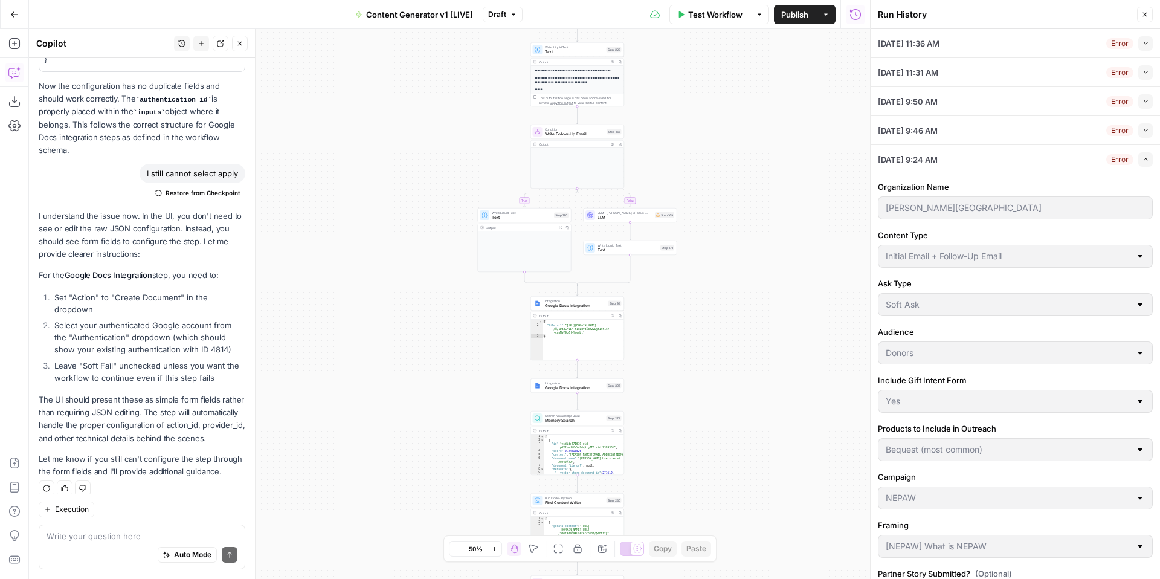
click at [1146, 132] on icon "button" at bounding box center [1146, 130] width 7 height 7
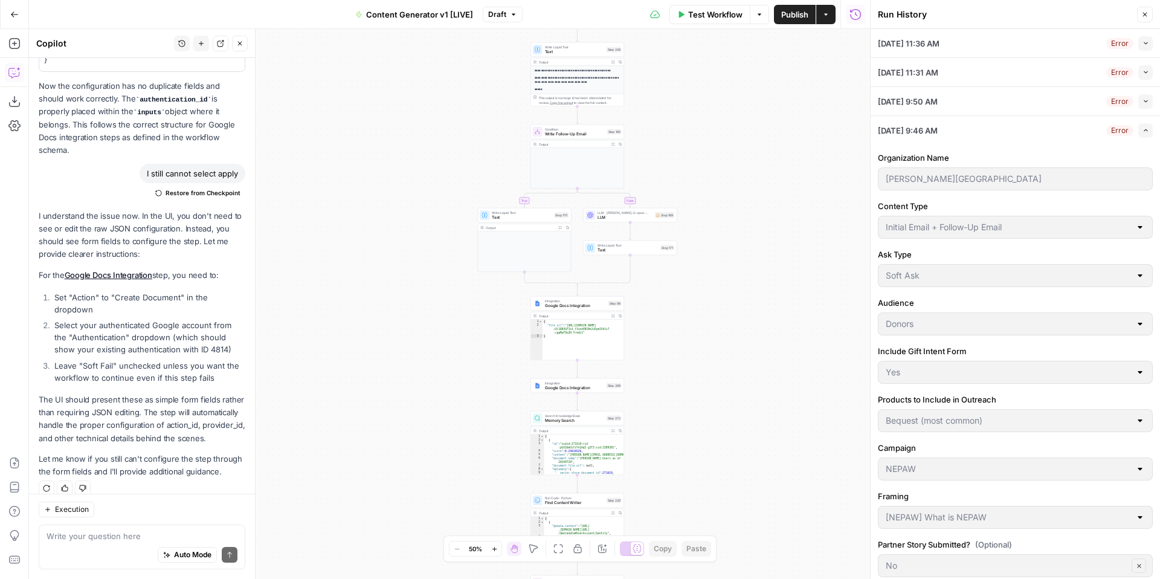
click at [1149, 103] on button "Collapse" at bounding box center [1146, 101] width 15 height 15
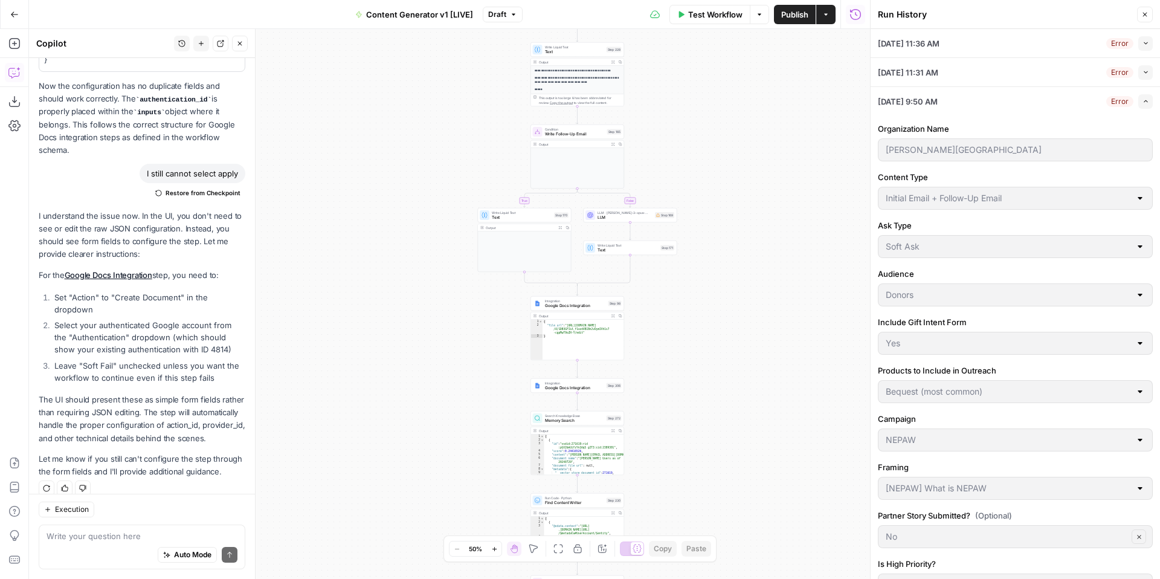
click at [1148, 71] on icon "button" at bounding box center [1146, 72] width 7 height 7
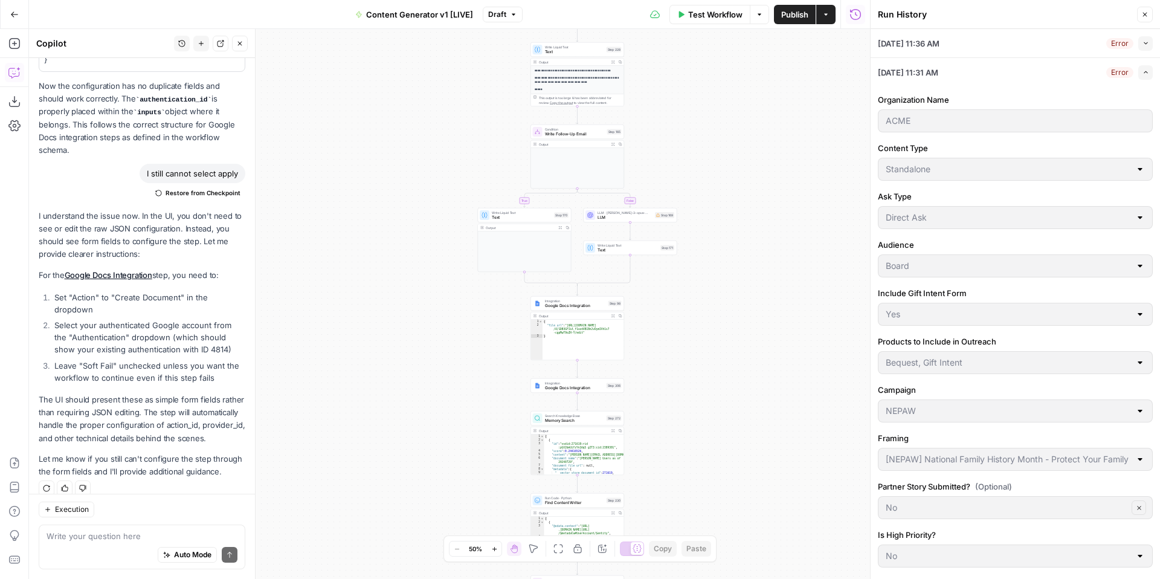
click at [1148, 47] on button "Collapse" at bounding box center [1146, 43] width 15 height 15
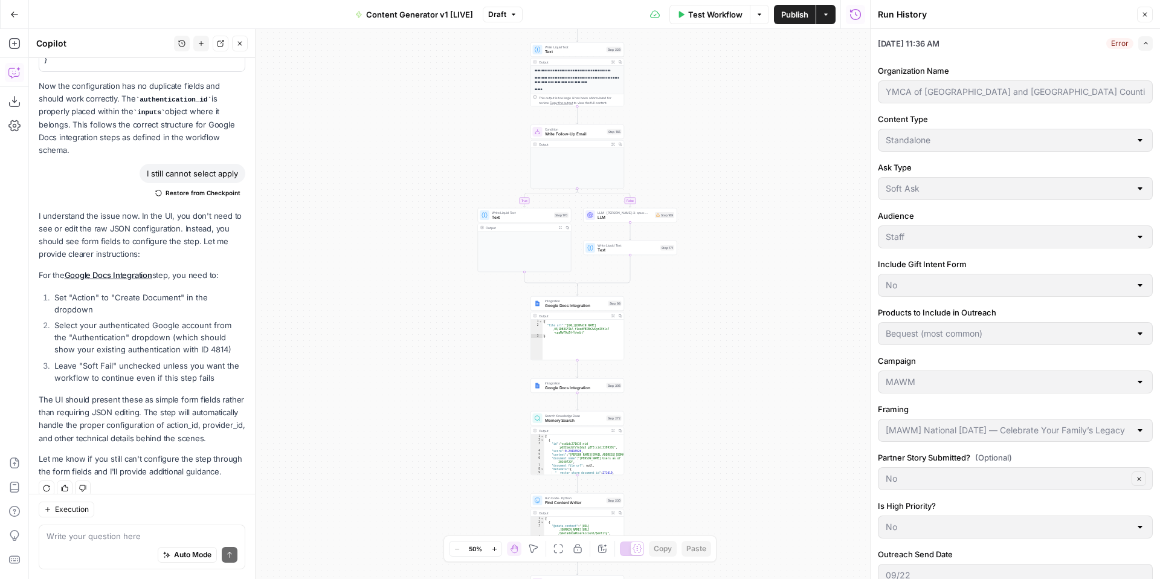
click at [1144, 48] on button "Expand" at bounding box center [1146, 43] width 15 height 15
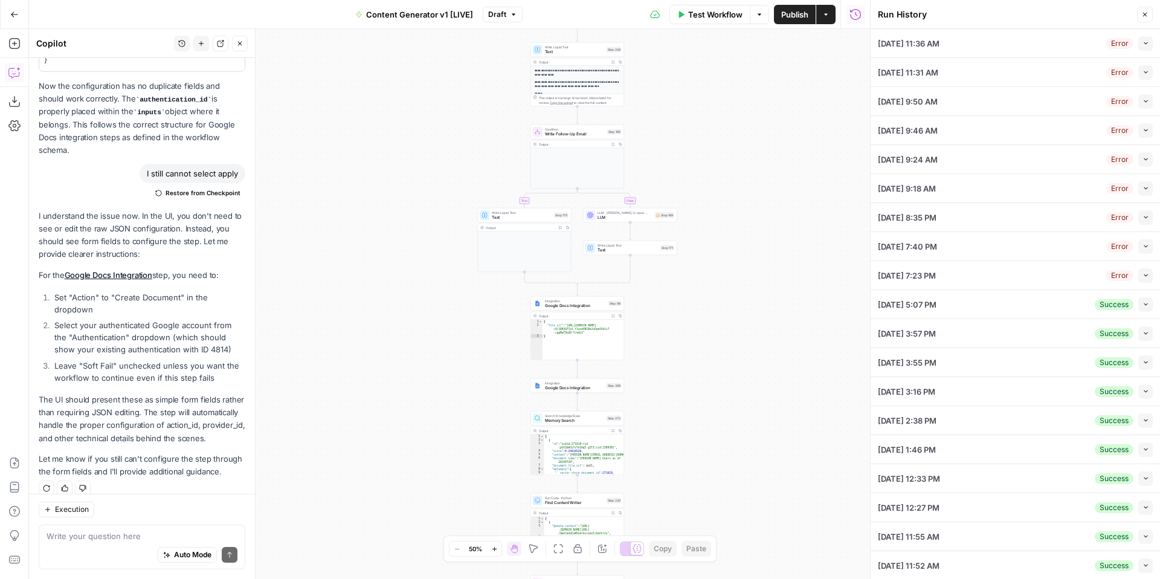
click at [510, 17] on icon "button" at bounding box center [513, 14] width 7 height 7
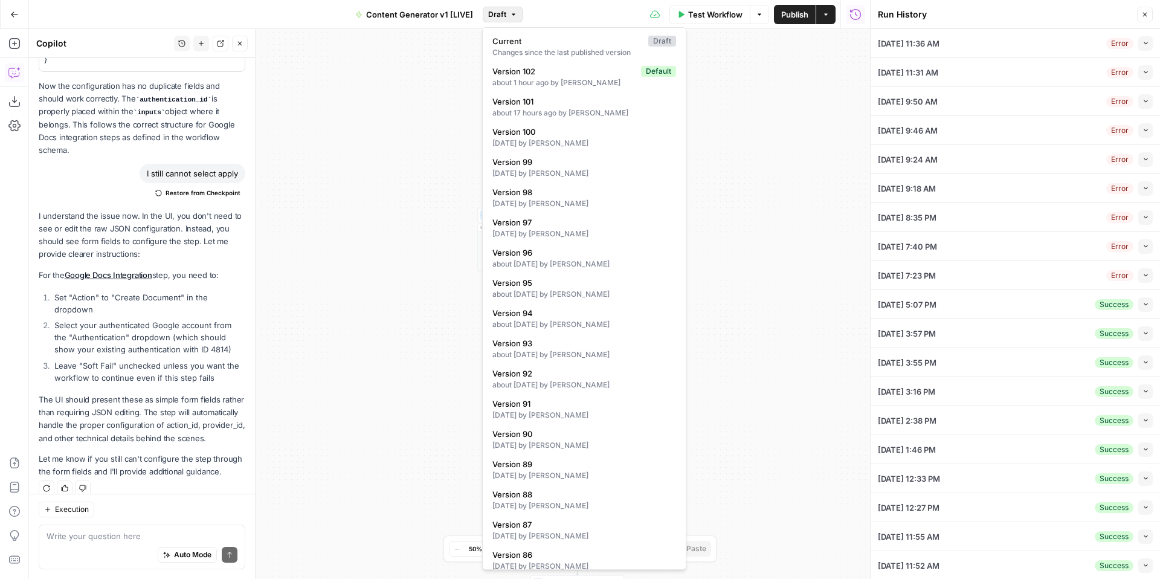
click at [730, 150] on div "true false true false true false true true false true false false Workflow Set …" at bounding box center [449, 304] width 841 height 550
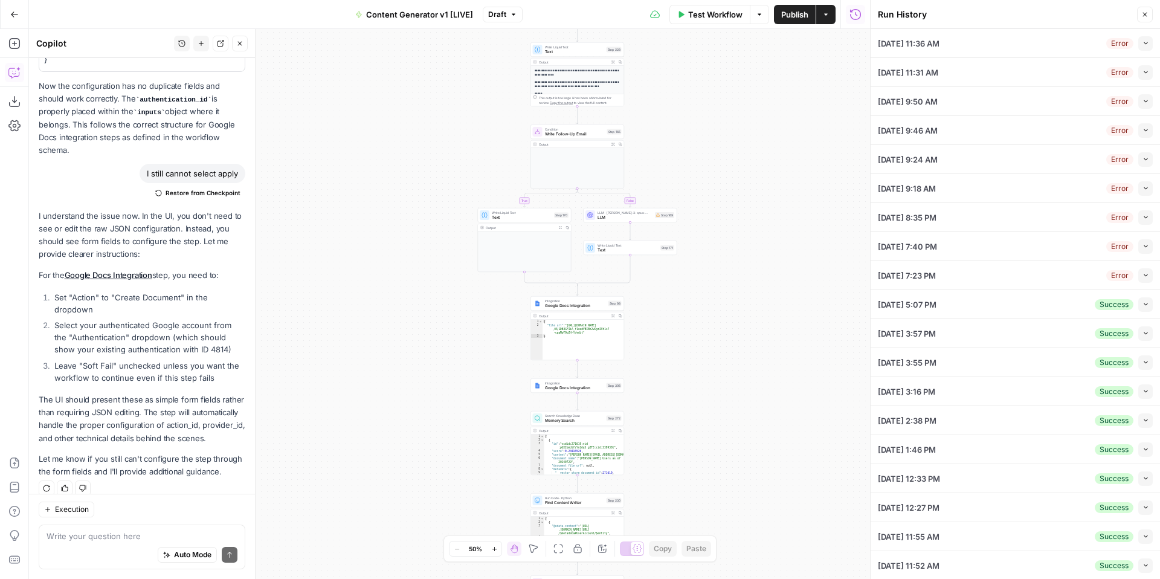
click at [1144, 16] on icon "button" at bounding box center [1145, 14] width 7 height 7
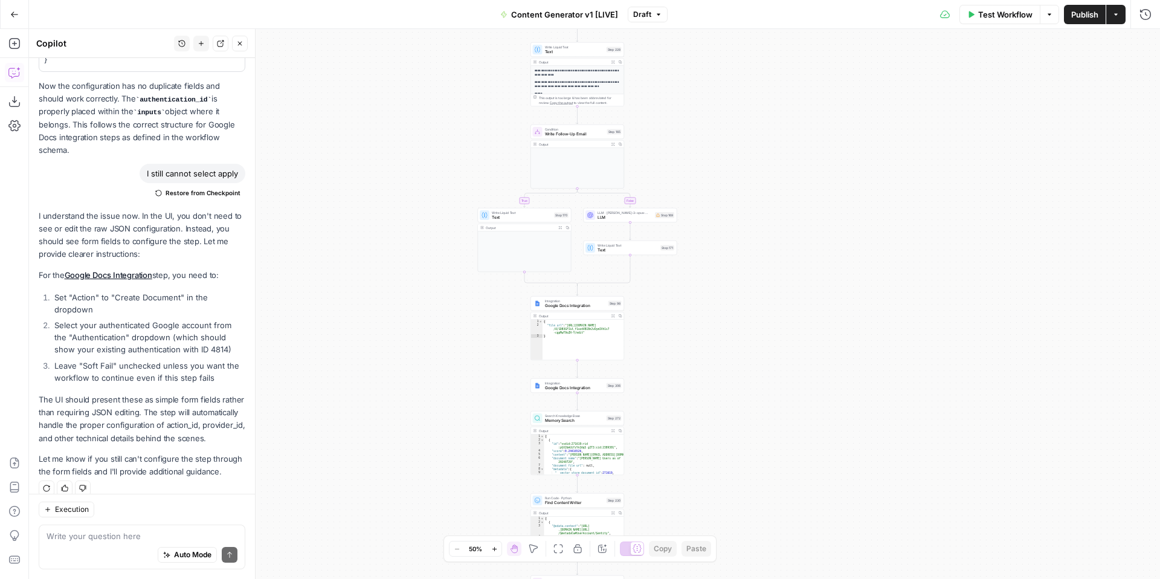
click at [638, 18] on span "Draft" at bounding box center [642, 14] width 18 height 11
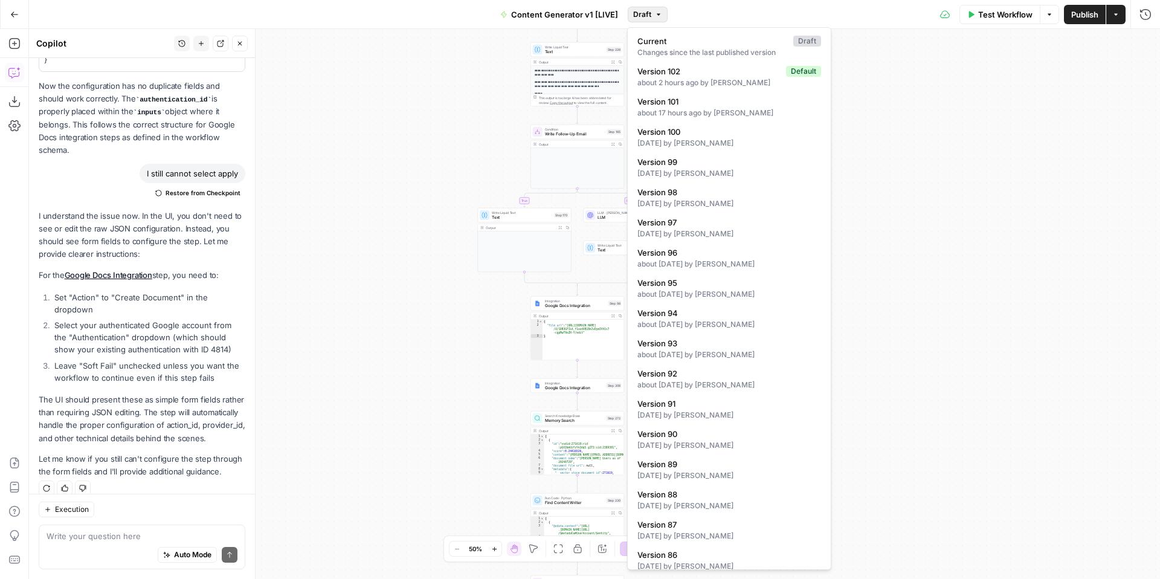
click at [928, 149] on div "true false true false true false true true false true false false Workflow Set …" at bounding box center [594, 304] width 1131 height 550
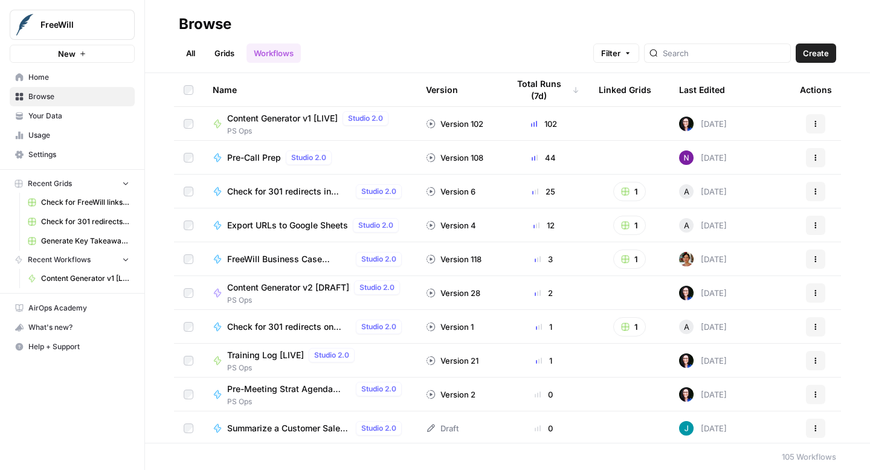
click at [51, 157] on span "Settings" at bounding box center [78, 154] width 101 height 11
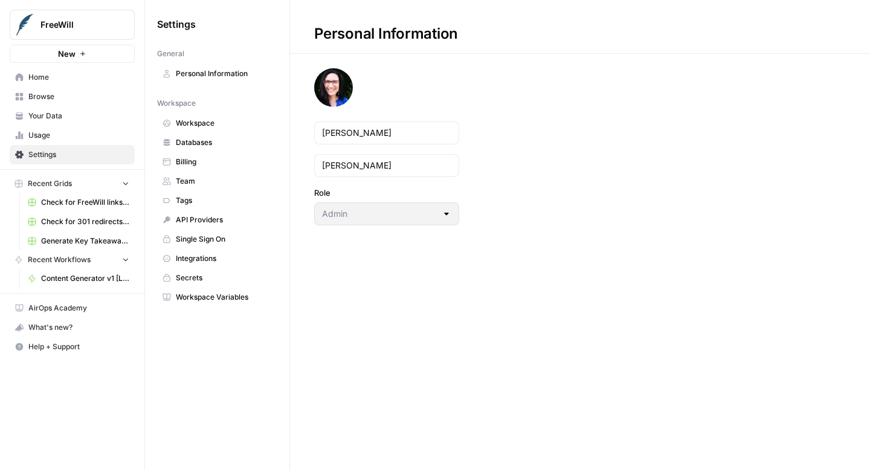
click at [230, 258] on span "Integrations" at bounding box center [224, 258] width 96 height 11
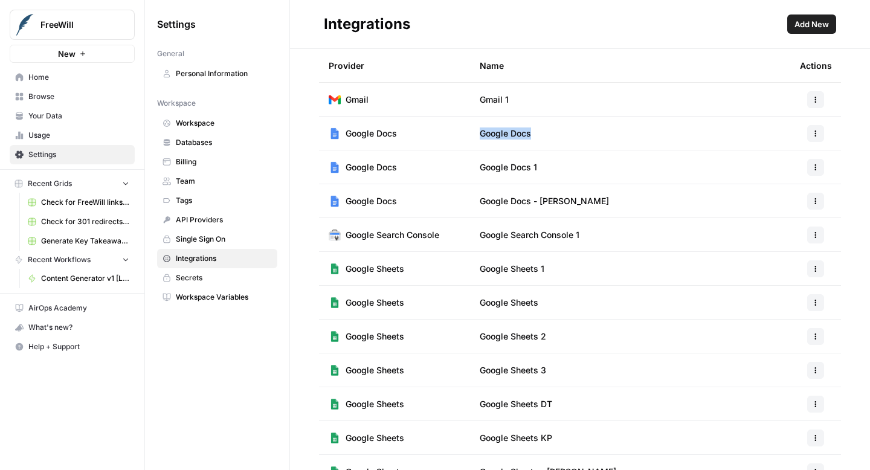
drag, startPoint x: 481, startPoint y: 134, endPoint x: 555, endPoint y: 135, distance: 74.3
click at [555, 135] on td "Google Docs" at bounding box center [630, 133] width 320 height 33
click at [574, 133] on td "Google Docs" at bounding box center [630, 133] width 320 height 33
click at [570, 136] on td "Google Docs" at bounding box center [630, 133] width 320 height 33
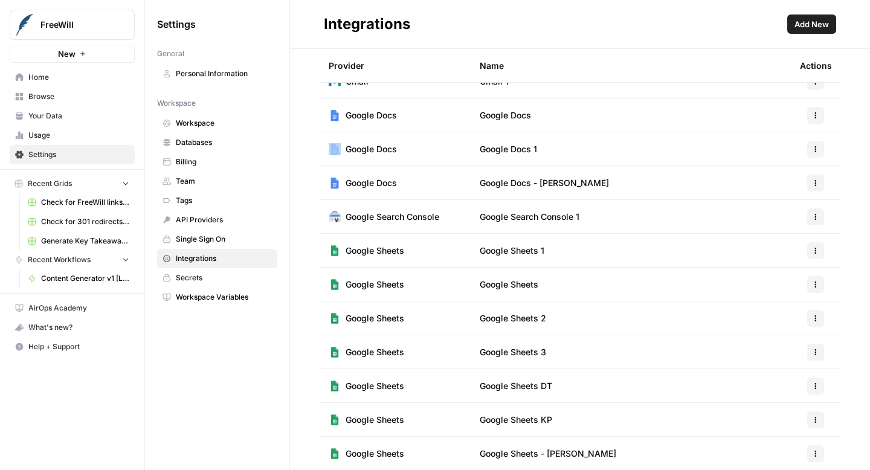
scroll to position [20, 0]
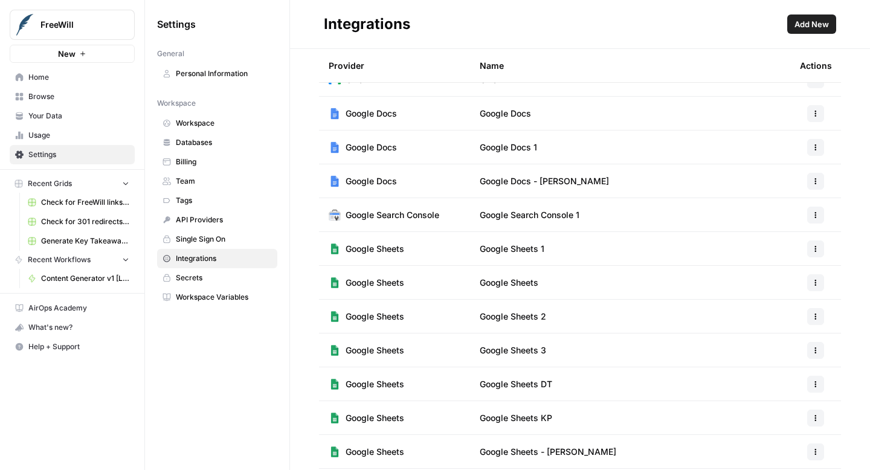
click at [599, 184] on td "Google Docs - [PERSON_NAME]" at bounding box center [630, 180] width 320 height 33
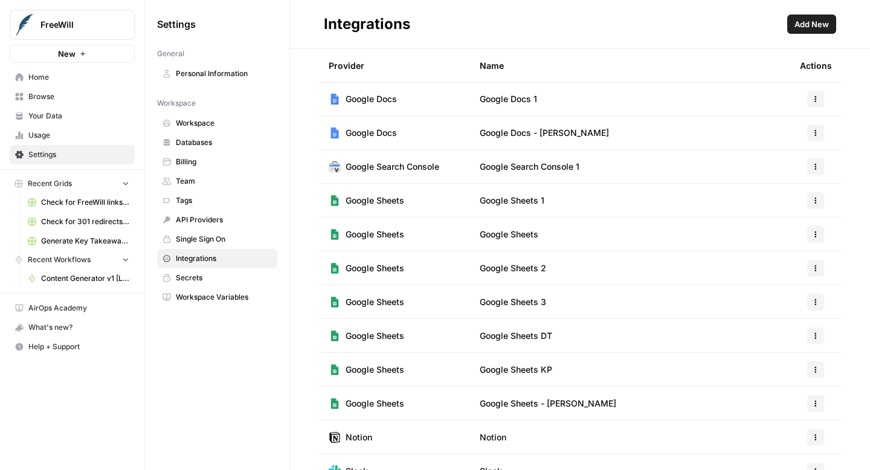
scroll to position [0, 0]
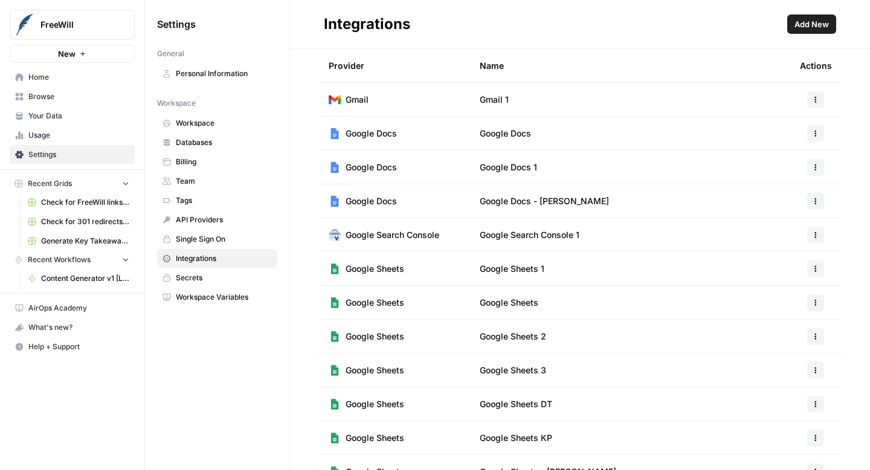
click at [44, 74] on span "Home" at bounding box center [78, 77] width 101 height 11
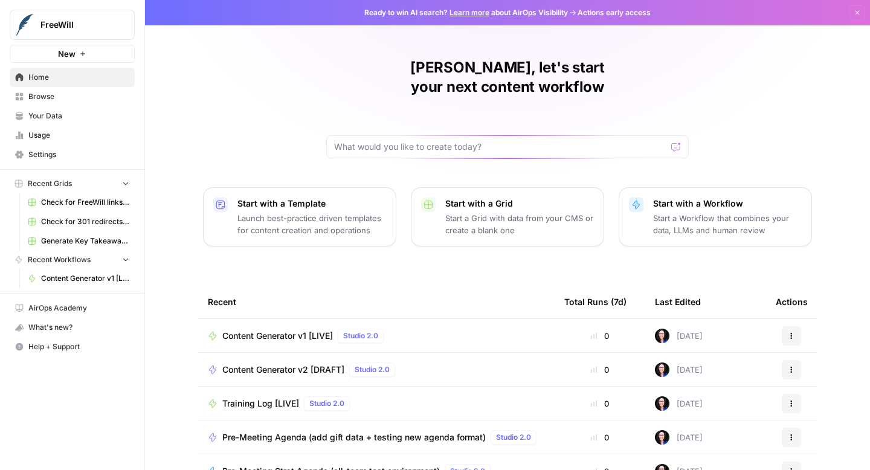
click at [276, 330] on span "Content Generator v1 [LIVE]" at bounding box center [277, 336] width 111 height 12
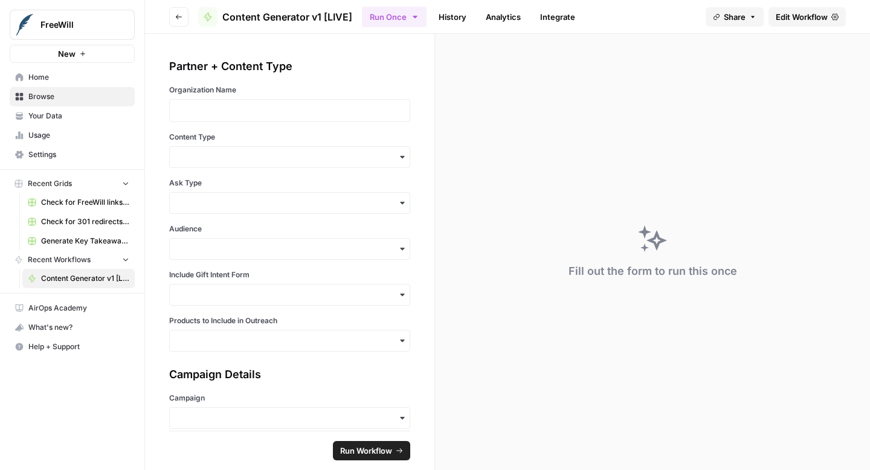
click at [786, 16] on span "Edit Workflow" at bounding box center [802, 17] width 52 height 12
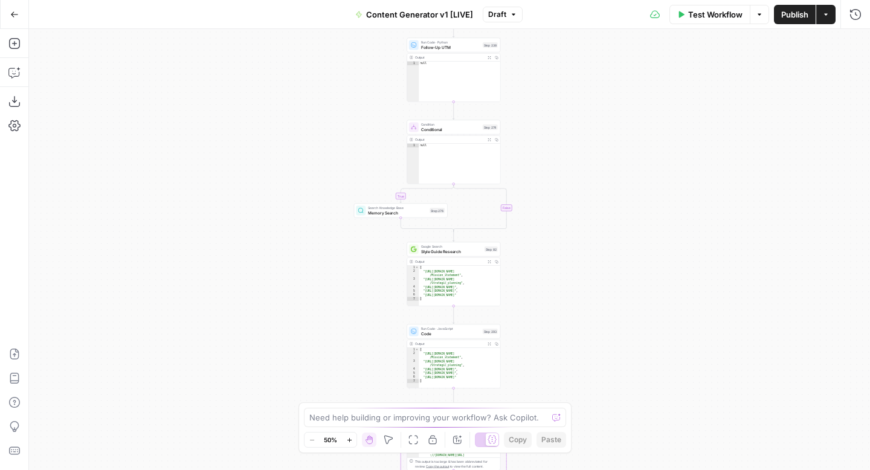
drag, startPoint x: 648, startPoint y: 292, endPoint x: 624, endPoint y: 129, distance: 164.9
click at [624, 129] on div "true false true false true false true false true false true false Workflow Set …" at bounding box center [449, 249] width 841 height 441
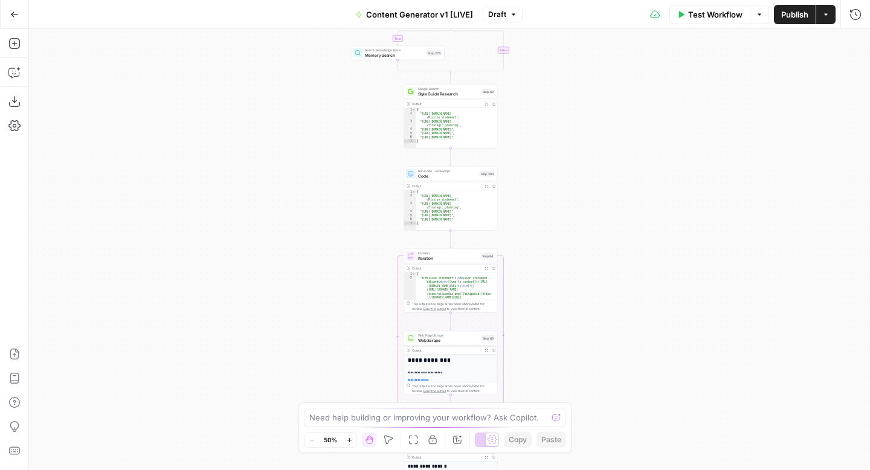
drag, startPoint x: 631, startPoint y: 253, endPoint x: 632, endPoint y: 76, distance: 177.1
click at [632, 76] on div "true false true false true false true false true false true false Workflow Set …" at bounding box center [449, 249] width 841 height 441
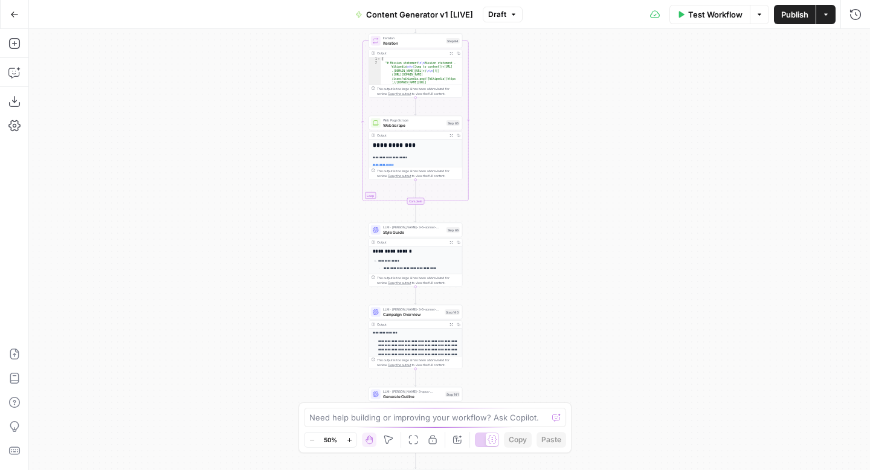
drag, startPoint x: 625, startPoint y: 271, endPoint x: 588, endPoint y: 83, distance: 191.6
click at [588, 83] on div "true false true false true false true false true false true false Workflow Set …" at bounding box center [449, 249] width 841 height 441
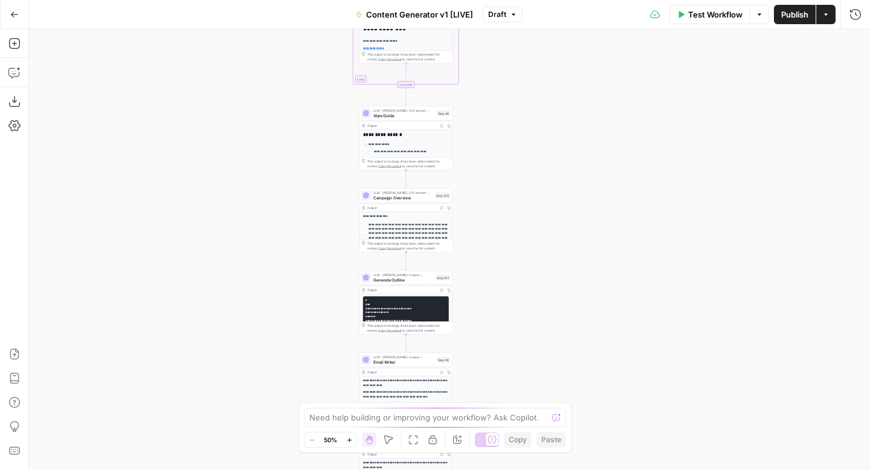
drag, startPoint x: 588, startPoint y: 214, endPoint x: 581, endPoint y: 98, distance: 116.3
click at [581, 98] on div "true false true false true false true false true false true false Workflow Set …" at bounding box center [449, 249] width 841 height 441
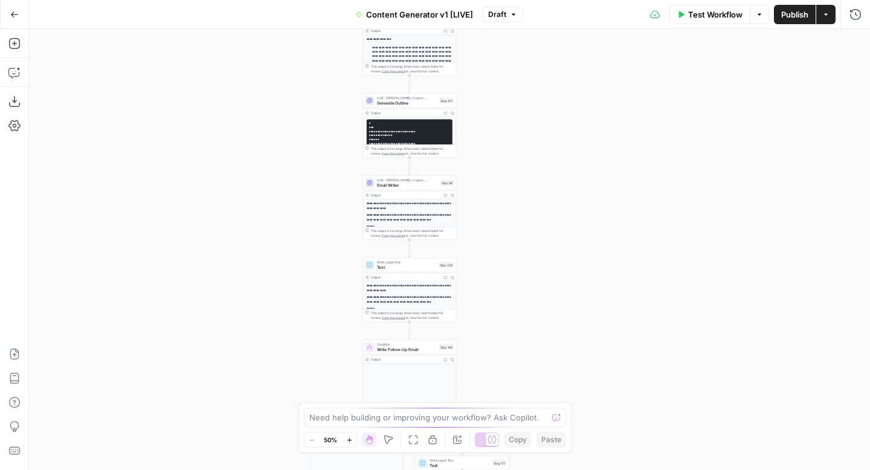
drag, startPoint x: 563, startPoint y: 265, endPoint x: 580, endPoint y: 145, distance: 120.8
click at [578, 148] on div "true false true false true false true false true false true false Workflow Set …" at bounding box center [449, 249] width 841 height 441
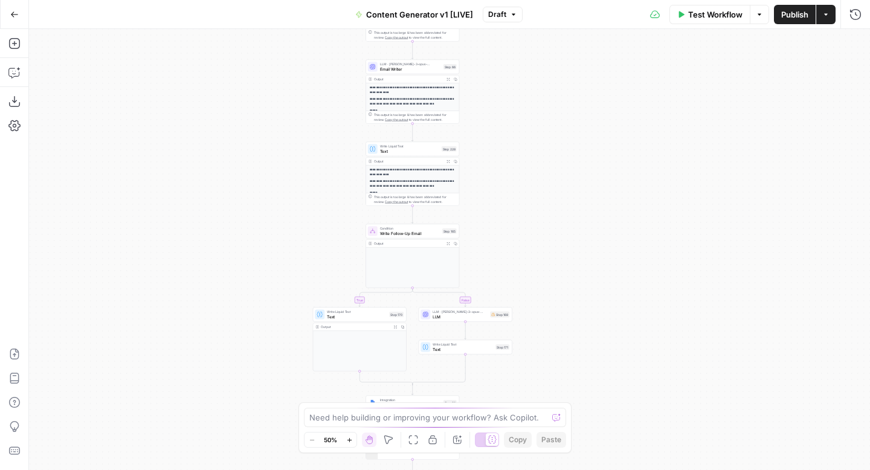
drag, startPoint x: 615, startPoint y: 303, endPoint x: 619, endPoint y: 150, distance: 153.0
click at [619, 153] on div "true false true false true false true false true false true false Workflow Set …" at bounding box center [449, 249] width 841 height 441
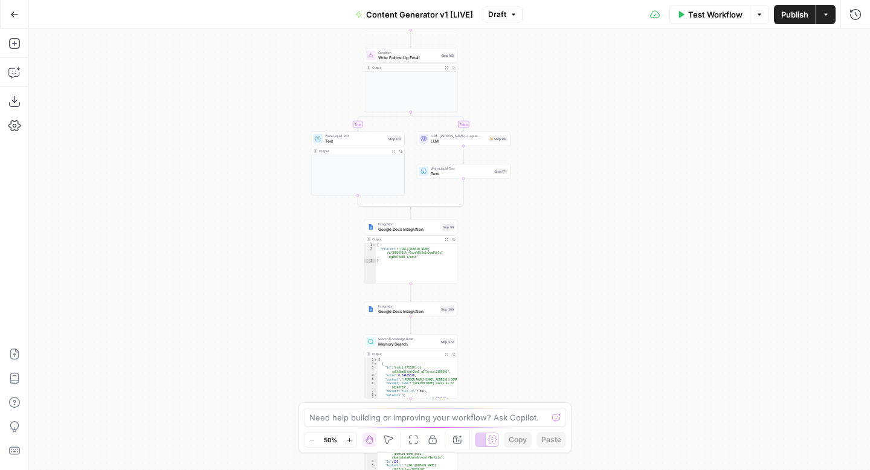
drag, startPoint x: 616, startPoint y: 272, endPoint x: 616, endPoint y: 118, distance: 154.1
click at [616, 120] on div "true false true false true false true false true false true false Workflow Set …" at bounding box center [449, 249] width 841 height 441
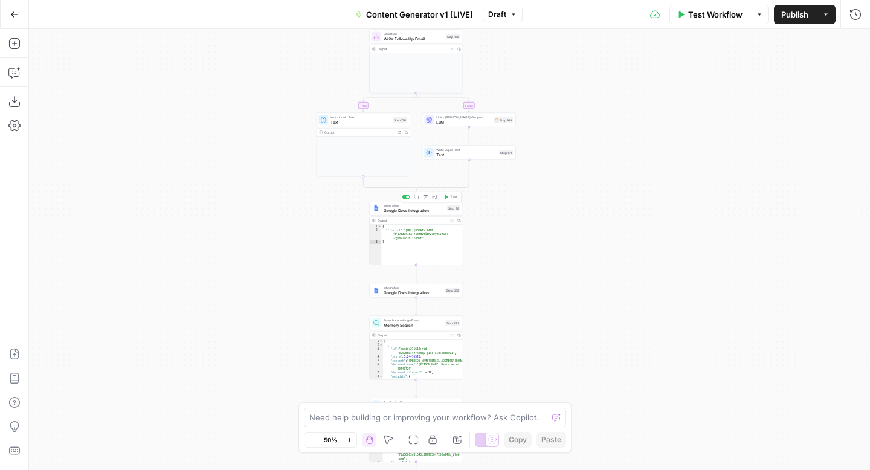
click at [395, 211] on span "Google Docs Integration" at bounding box center [414, 210] width 61 height 6
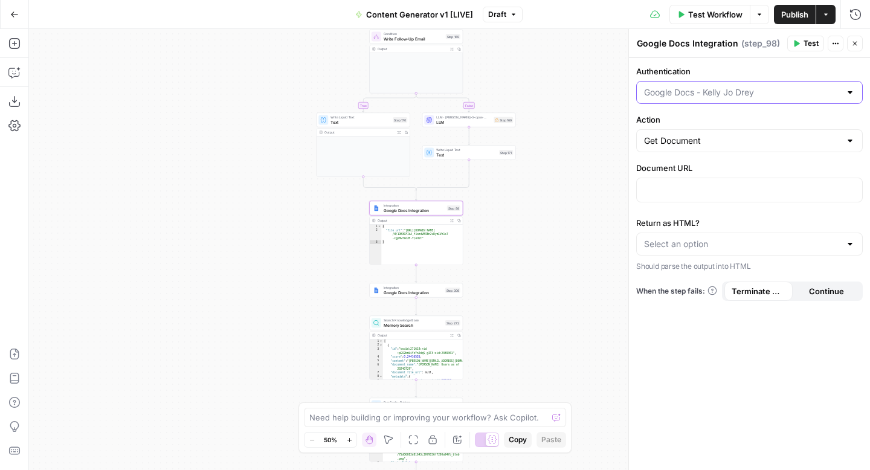
click at [715, 94] on input "Authentication" at bounding box center [742, 92] width 196 height 12
click at [715, 93] on input "Authentication" at bounding box center [742, 92] width 196 height 12
type input "Google Docs - [PERSON_NAME]"
click at [715, 71] on label "Authentication" at bounding box center [749, 71] width 227 height 12
click at [715, 86] on input "Google Docs - [PERSON_NAME]" at bounding box center [742, 92] width 196 height 12
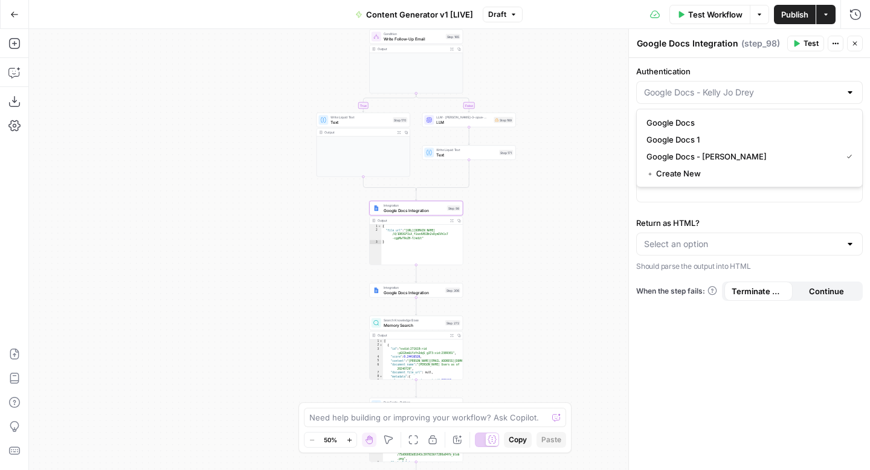
type input "Google Docs - [PERSON_NAME]"
click at [728, 65] on label "Authentication" at bounding box center [749, 71] width 227 height 12
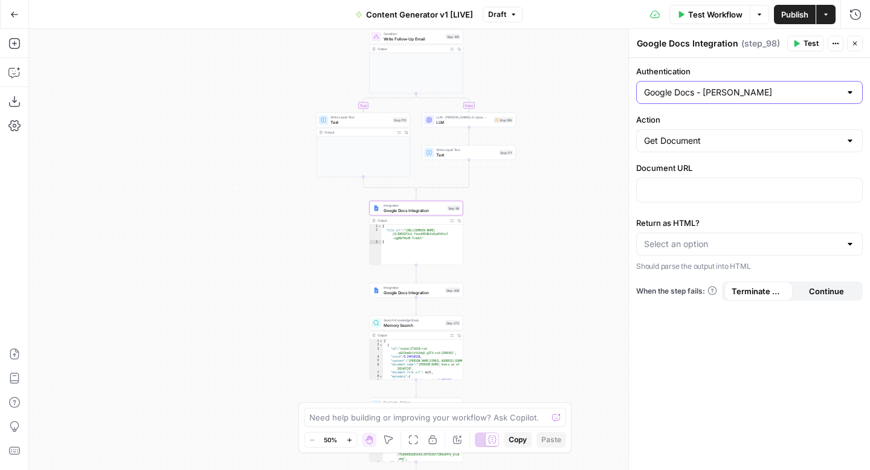
click at [728, 86] on input "Google Docs - [PERSON_NAME]" at bounding box center [742, 92] width 196 height 12
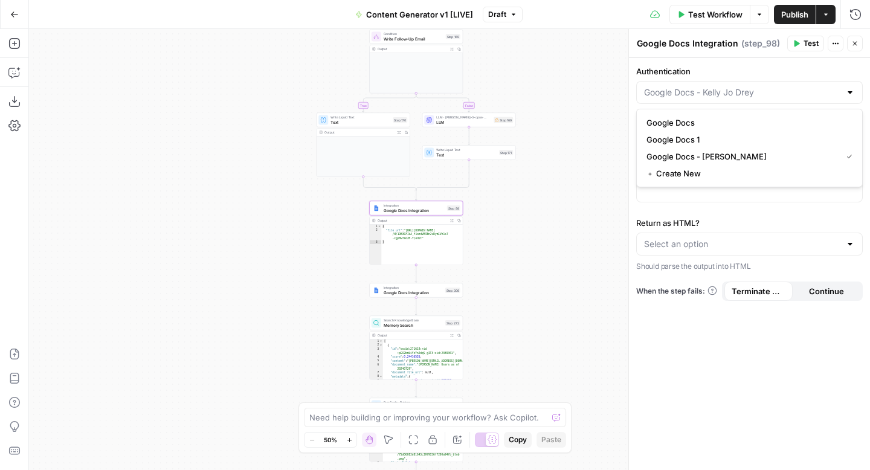
type input "Google Docs - [PERSON_NAME]"
click at [714, 358] on div "Authentication Google Docs - Kelly Jo Drey Action Get Document Document URL Ret…" at bounding box center [749, 264] width 241 height 412
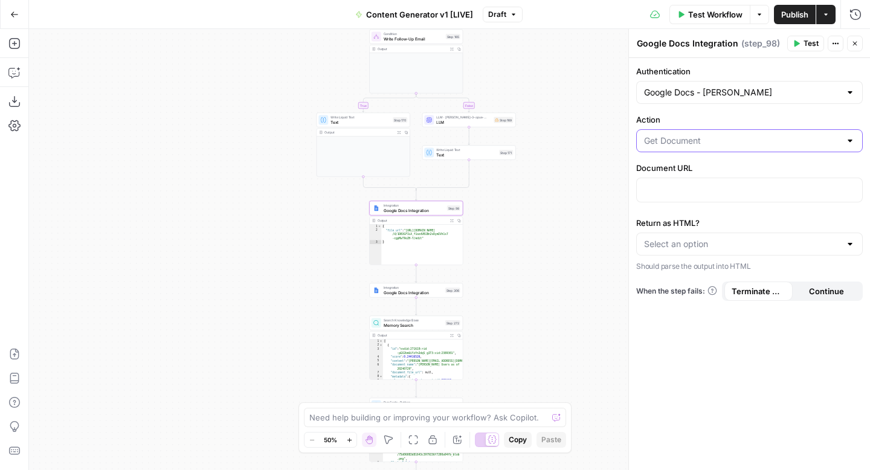
click at [703, 146] on input "Action" at bounding box center [742, 141] width 196 height 12
click at [703, 169] on span "Create Document" at bounding box center [747, 171] width 201 height 12
type input "Create Document"
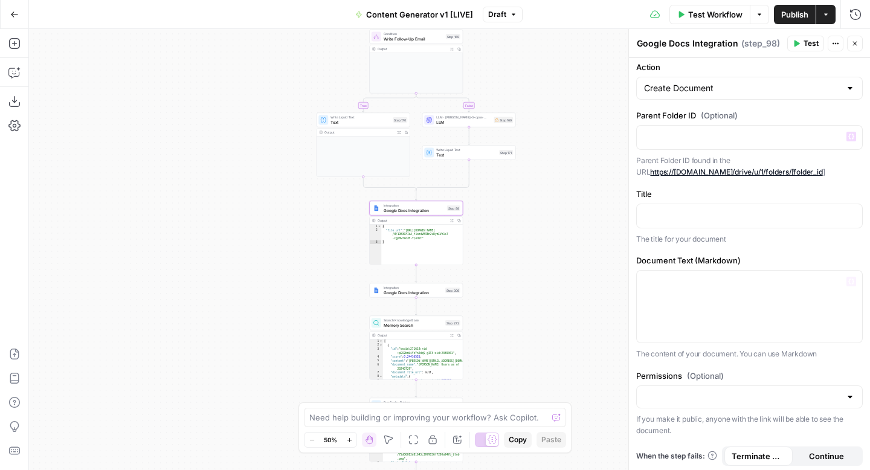
scroll to position [55, 0]
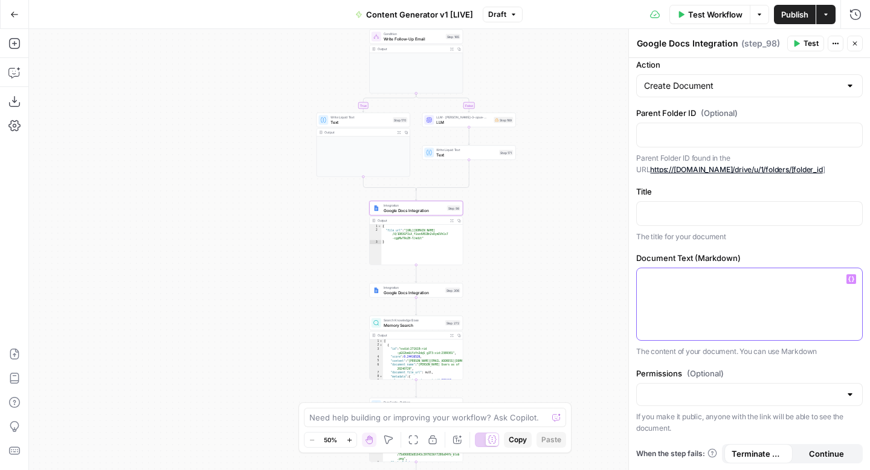
click at [732, 312] on div at bounding box center [749, 304] width 225 height 72
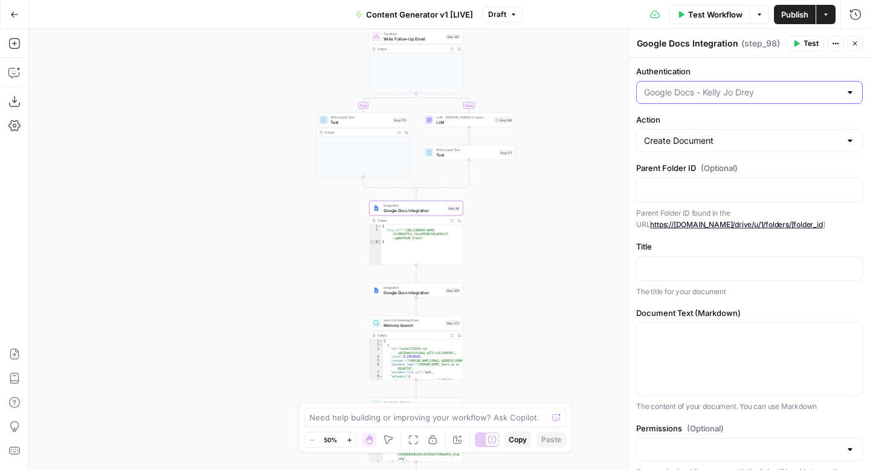
click at [734, 89] on input "Authentication" at bounding box center [742, 92] width 196 height 12
click at [720, 118] on span "Google Docs" at bounding box center [747, 123] width 201 height 12
type input "Google Docs"
type input "Get Document"
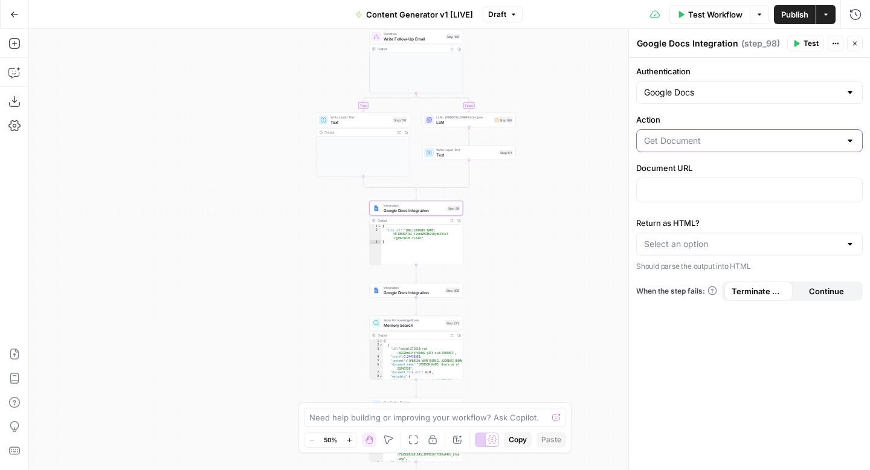
click at [716, 142] on input "Action" at bounding box center [742, 141] width 196 height 12
click at [708, 168] on span "Create Document" at bounding box center [747, 171] width 201 height 12
type input "Create Document"
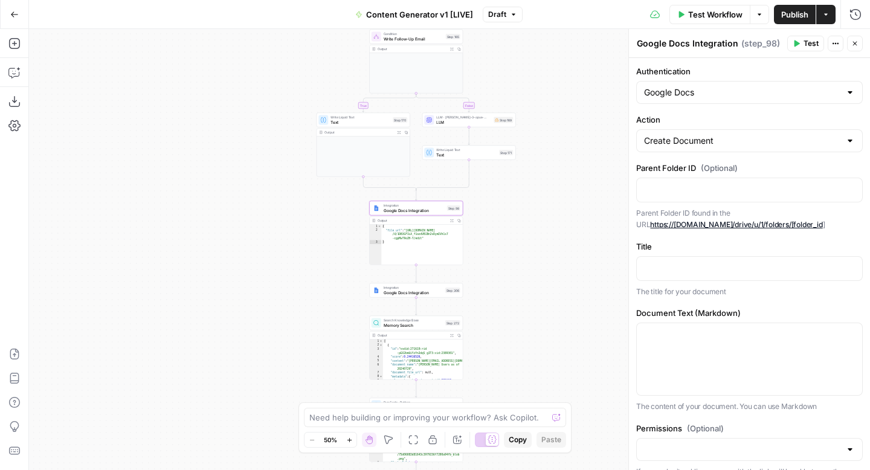
click at [506, 19] on button "Draft" at bounding box center [503, 15] width 40 height 16
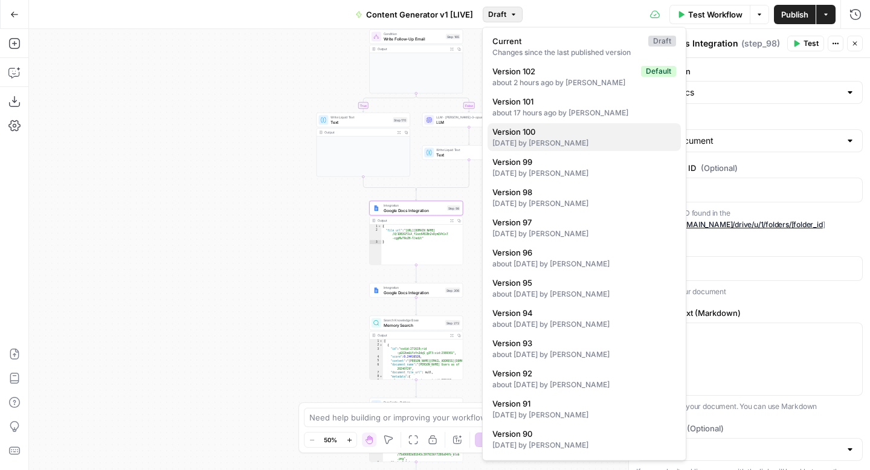
click at [590, 139] on div "[DATE] by [PERSON_NAME]" at bounding box center [585, 143] width 184 height 11
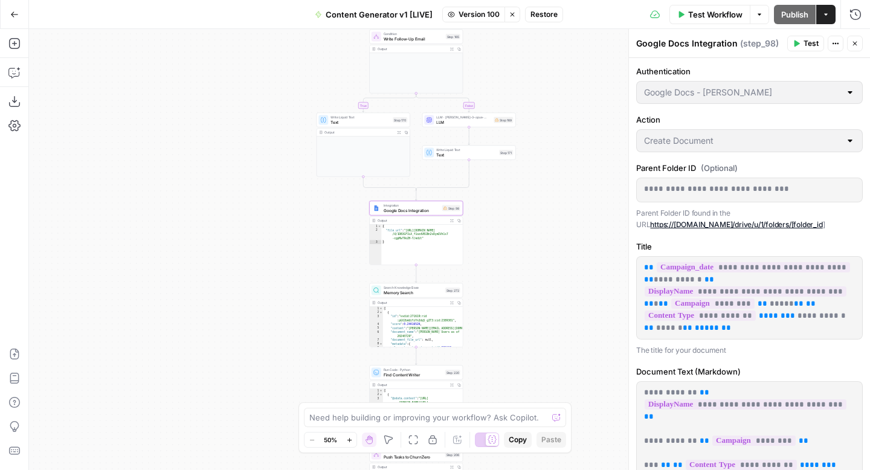
click at [476, 14] on span "Version 100" at bounding box center [479, 14] width 41 height 11
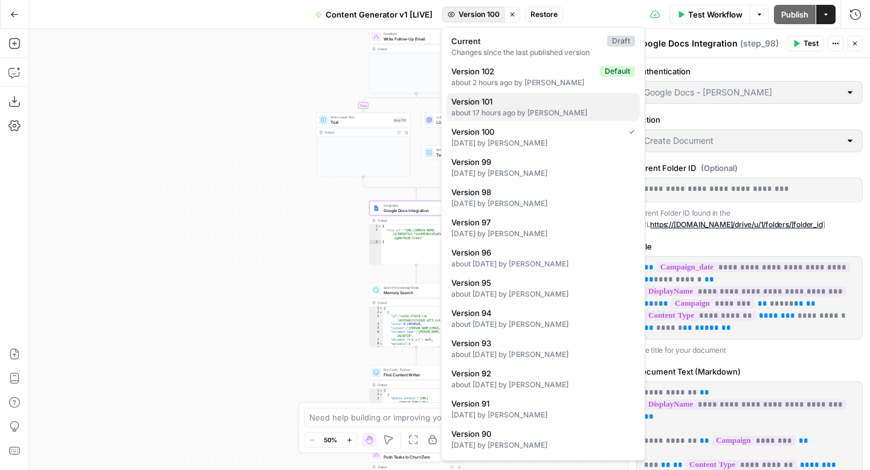
click at [572, 105] on span "Version 101" at bounding box center [540, 101] width 179 height 12
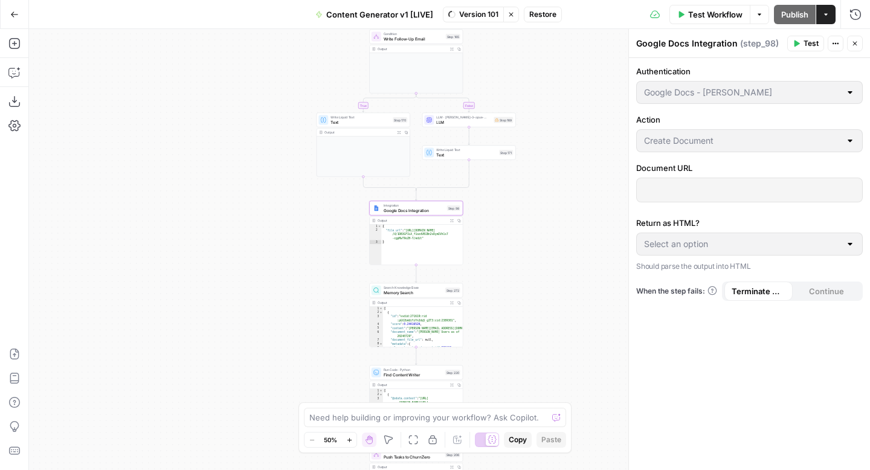
type input "Google Docs"
type input "Get Document"
click at [471, 18] on span "Version 101" at bounding box center [478, 14] width 39 height 11
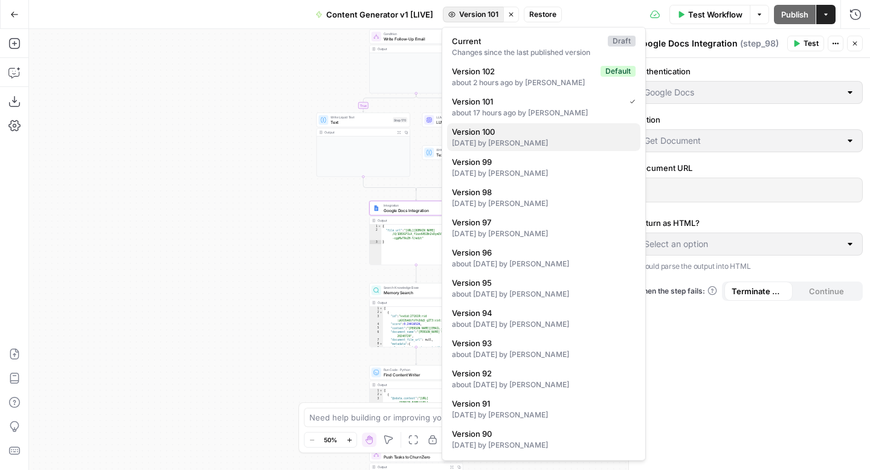
click at [535, 143] on div "[DATE] by [PERSON_NAME]" at bounding box center [544, 143] width 184 height 11
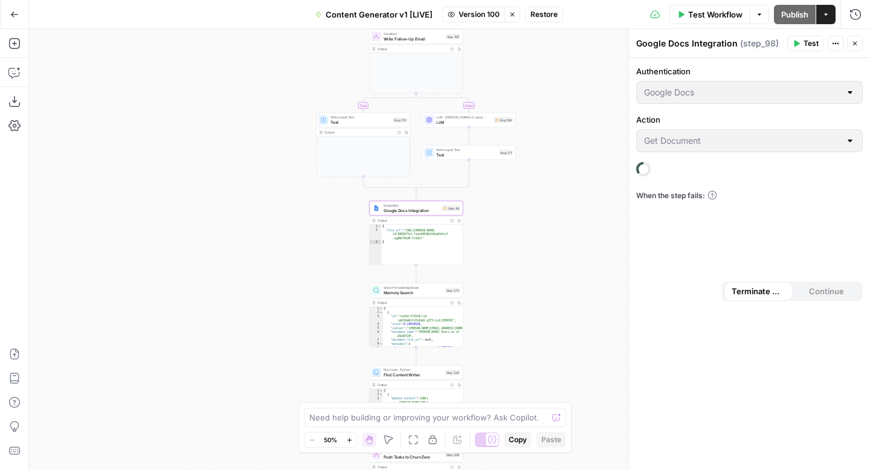
type input "Google Docs - [PERSON_NAME]"
type input "Create Document"
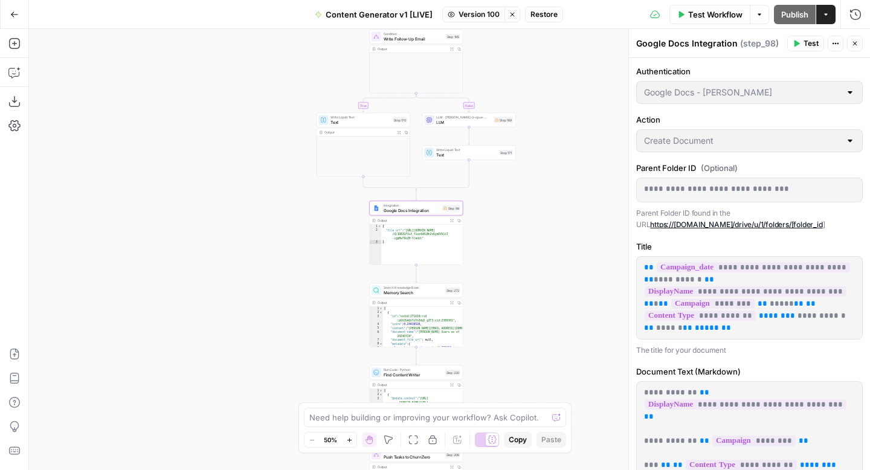
click at [561, 65] on div "true false true false true false true true false true false false Workflow Set …" at bounding box center [449, 249] width 841 height 441
click at [545, 15] on span "Restore" at bounding box center [544, 14] width 27 height 11
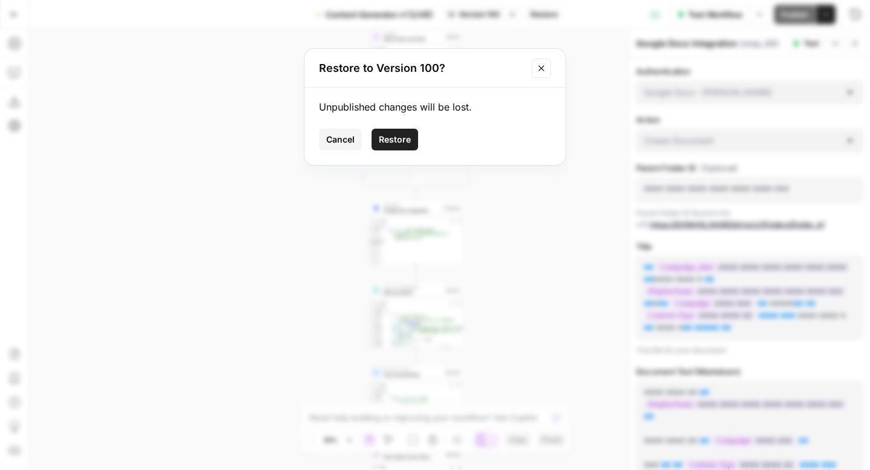
click at [391, 134] on span "Restore" at bounding box center [395, 140] width 32 height 12
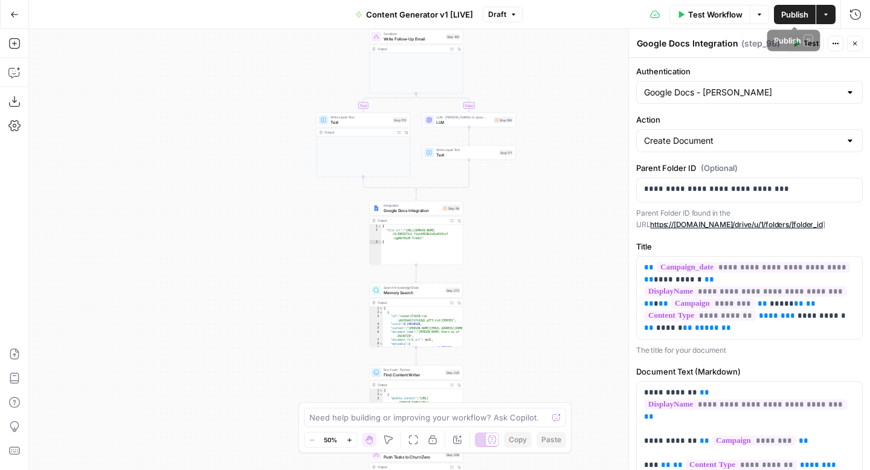
click at [799, 11] on span "Publish" at bounding box center [794, 14] width 27 height 12
click at [856, 48] on button "Close" at bounding box center [855, 44] width 16 height 16
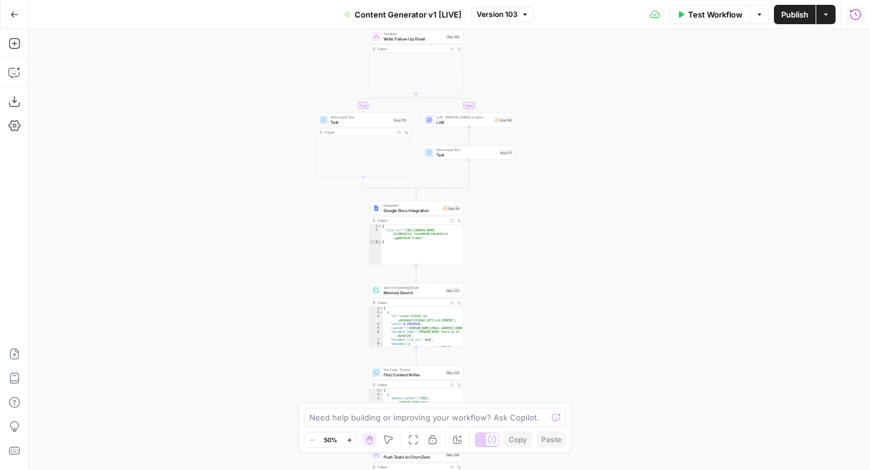
click at [856, 14] on icon "button" at bounding box center [856, 14] width 12 height 12
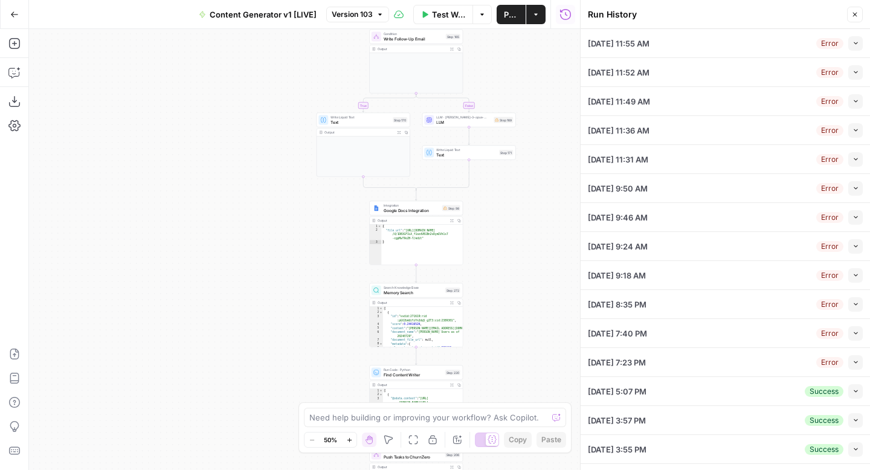
click at [527, 277] on div "true false true false true false true true false true false false Workflow Set …" at bounding box center [304, 249] width 551 height 441
click at [855, 9] on button "Close" at bounding box center [855, 15] width 16 height 16
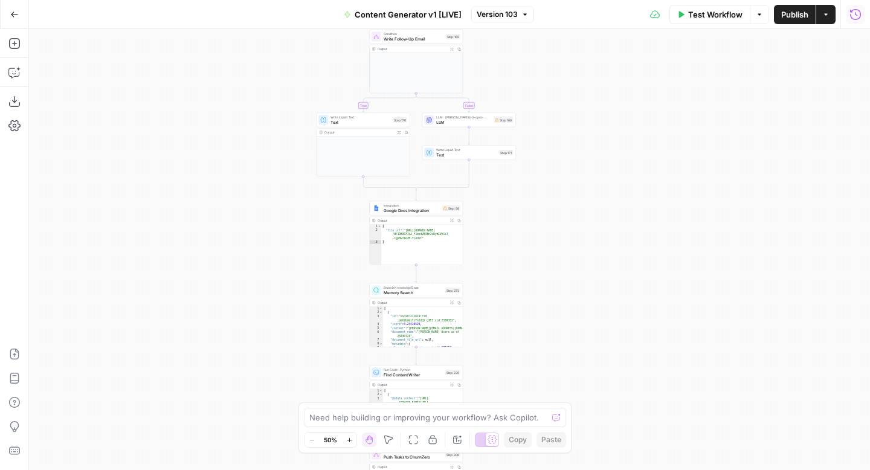
click at [402, 208] on span "Google Docs Integration" at bounding box center [412, 210] width 56 height 6
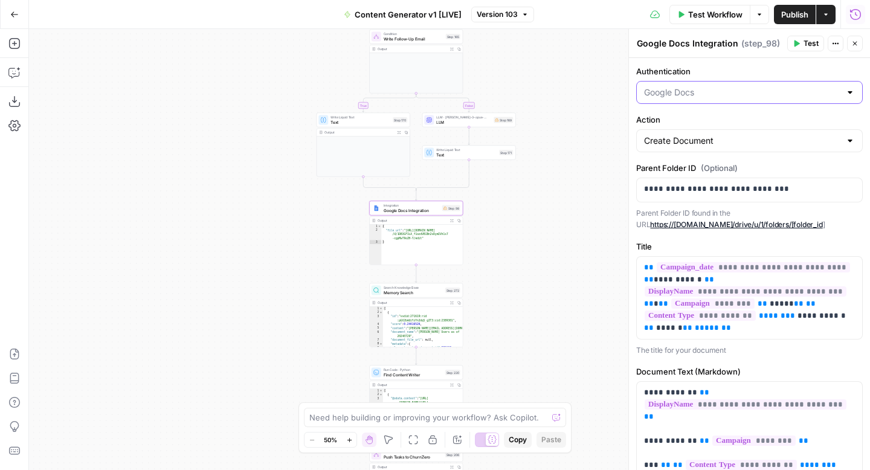
click at [696, 88] on input "Authentication" at bounding box center [742, 92] width 196 height 12
type input "Google Docs"
click at [711, 66] on label "Authentication" at bounding box center [749, 71] width 227 height 12
click at [711, 86] on input "Google Docs" at bounding box center [742, 92] width 196 height 12
type input "Google Docs"
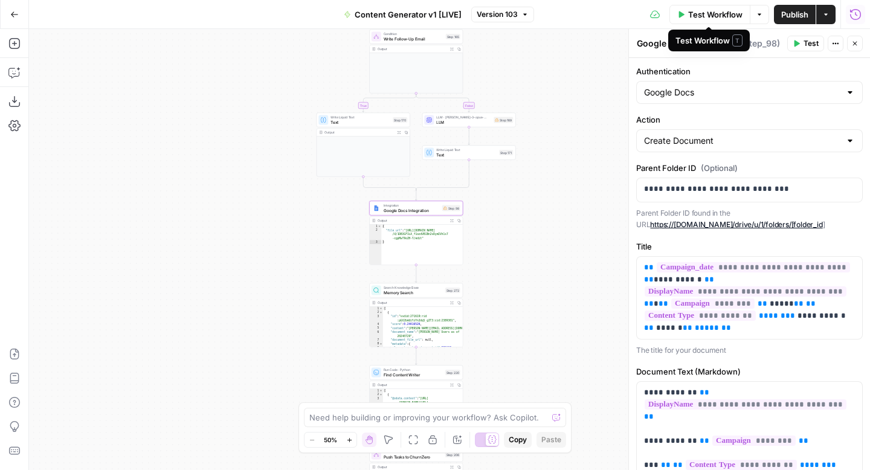
click at [693, 13] on span "Test Workflow" at bounding box center [715, 14] width 54 height 12
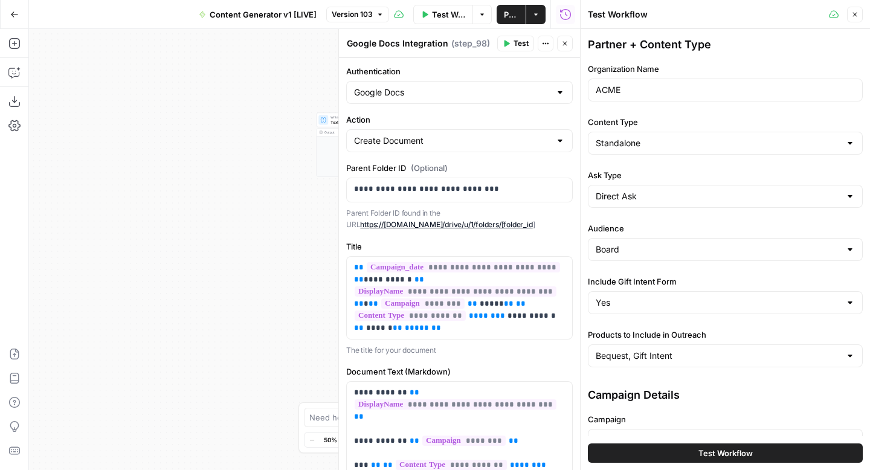
click at [716, 452] on span "Test Workflow" at bounding box center [726, 453] width 54 height 12
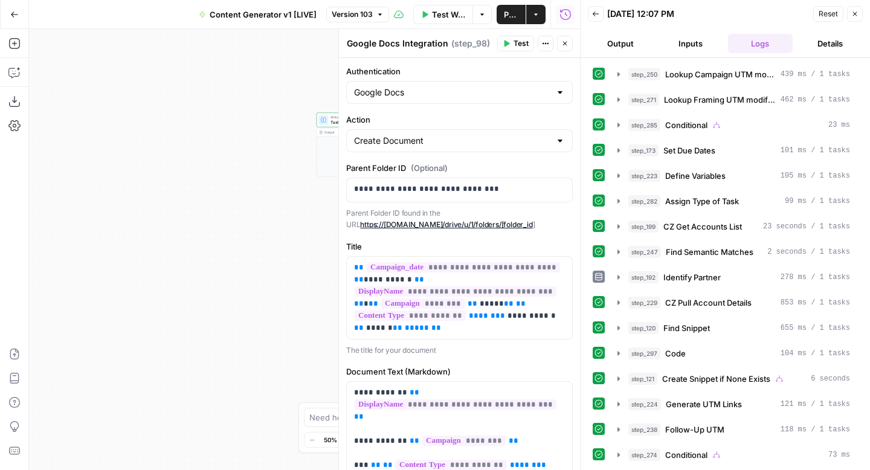
click at [853, 14] on icon "button" at bounding box center [854, 13] width 7 height 7
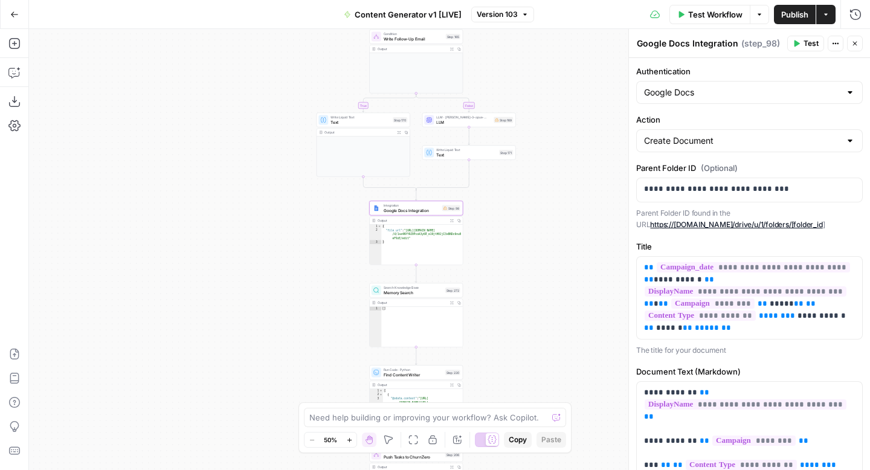
click at [854, 46] on icon "button" at bounding box center [854, 43] width 7 height 7
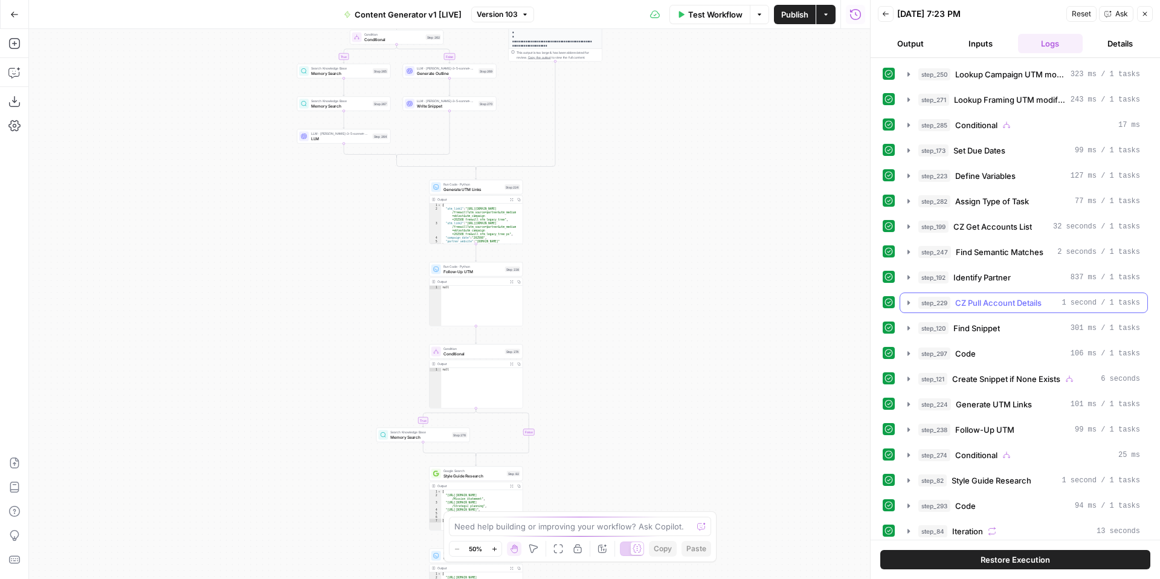
scroll to position [291, 0]
